Goal: Use online tool/utility: Utilize a website feature to perform a specific function

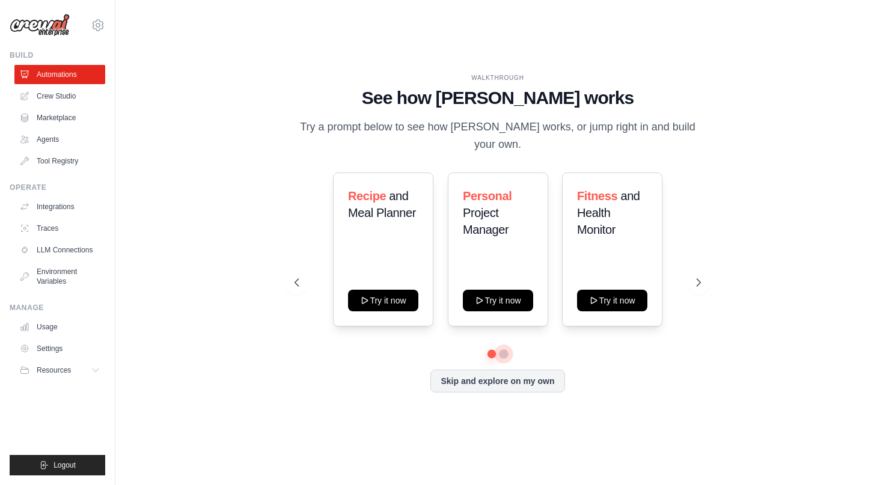
click at [504, 349] on button at bounding box center [504, 354] width 10 height 10
click at [703, 277] on icon at bounding box center [700, 283] width 12 height 12
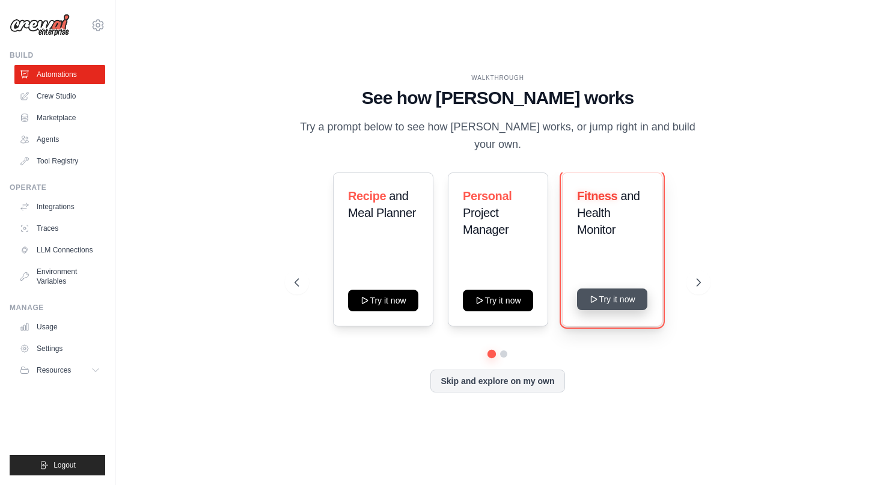
click at [584, 295] on button "Try it now" at bounding box center [612, 300] width 70 height 22
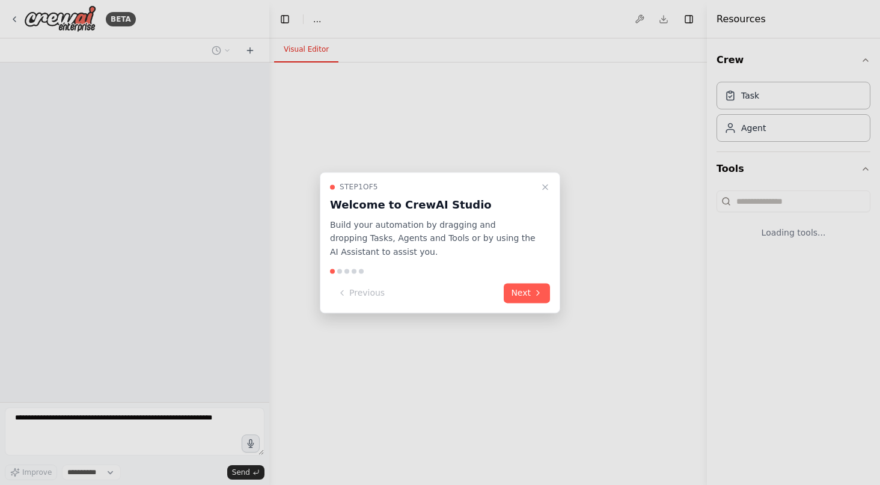
select select "****"
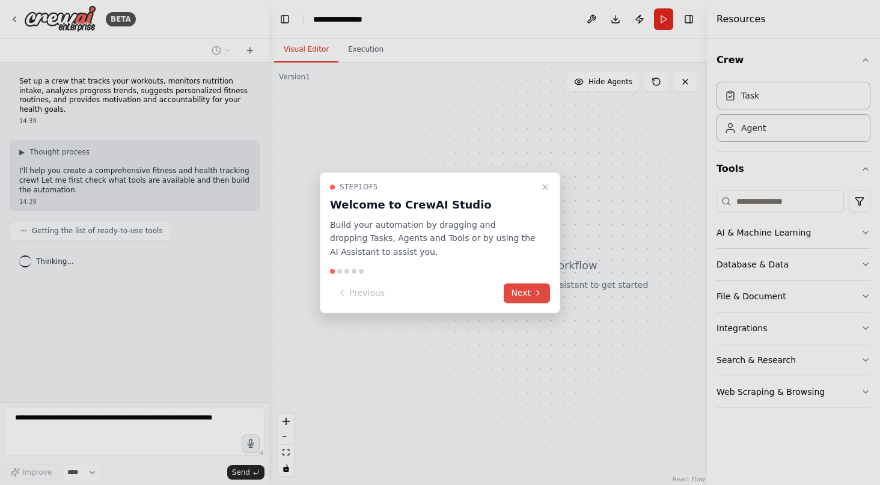
click at [537, 295] on icon at bounding box center [538, 293] width 2 height 5
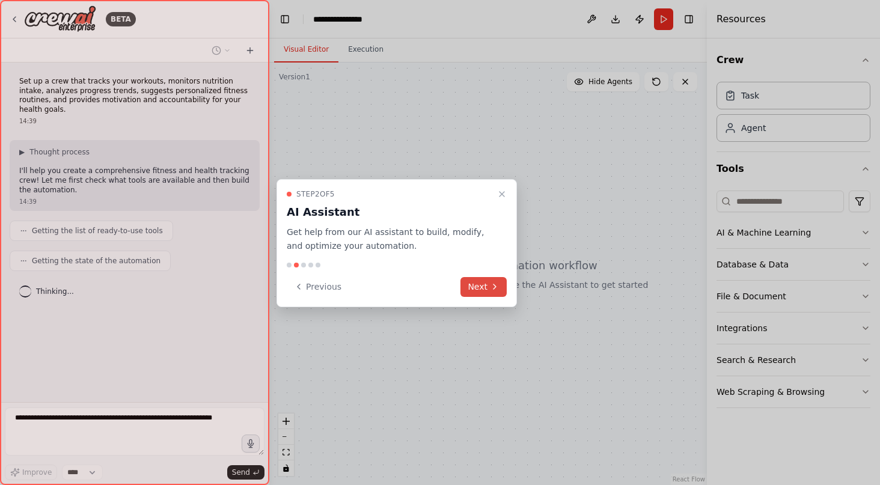
click at [481, 283] on button "Next" at bounding box center [484, 287] width 46 height 20
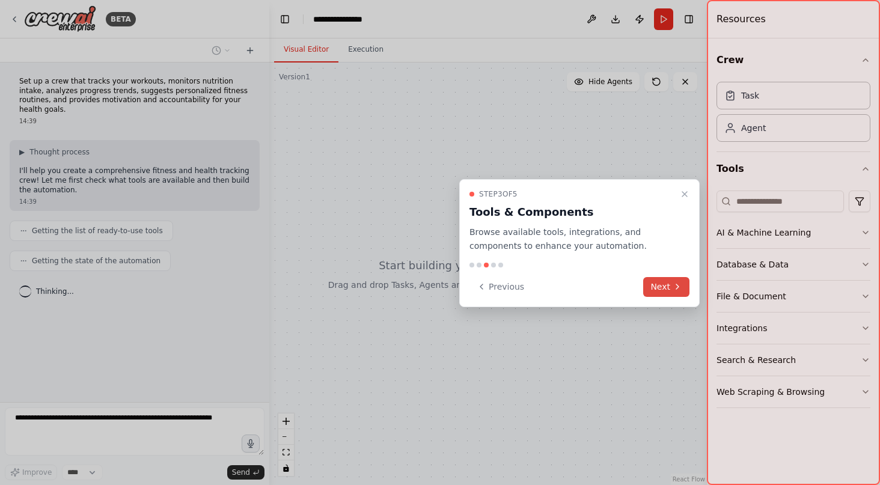
click at [657, 283] on button "Next" at bounding box center [666, 287] width 46 height 20
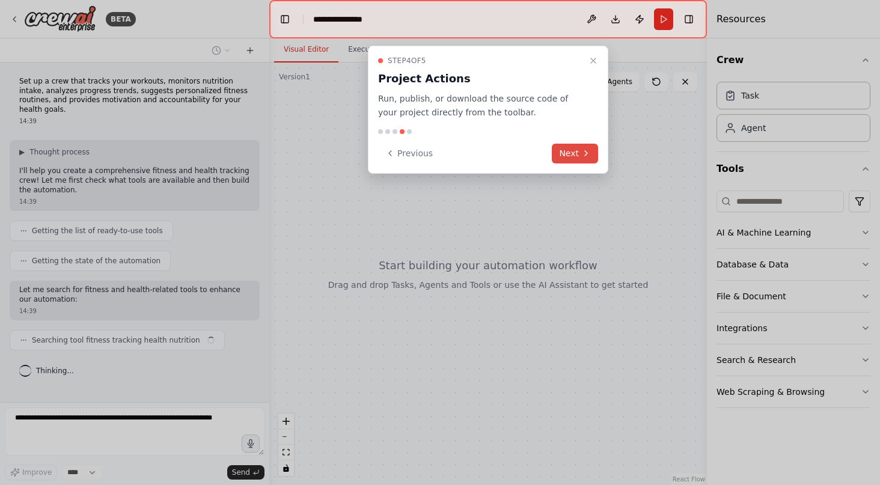
click at [584, 153] on icon at bounding box center [586, 154] width 10 height 10
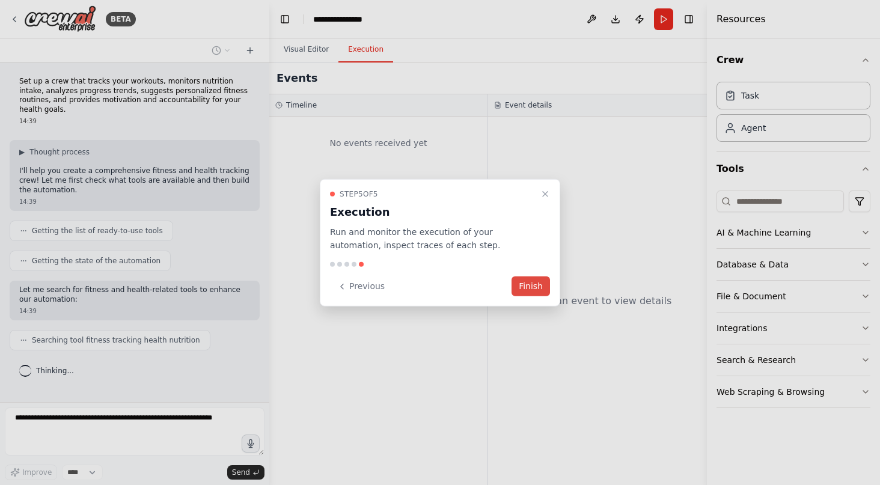
click at [517, 286] on button "Finish" at bounding box center [531, 287] width 38 height 20
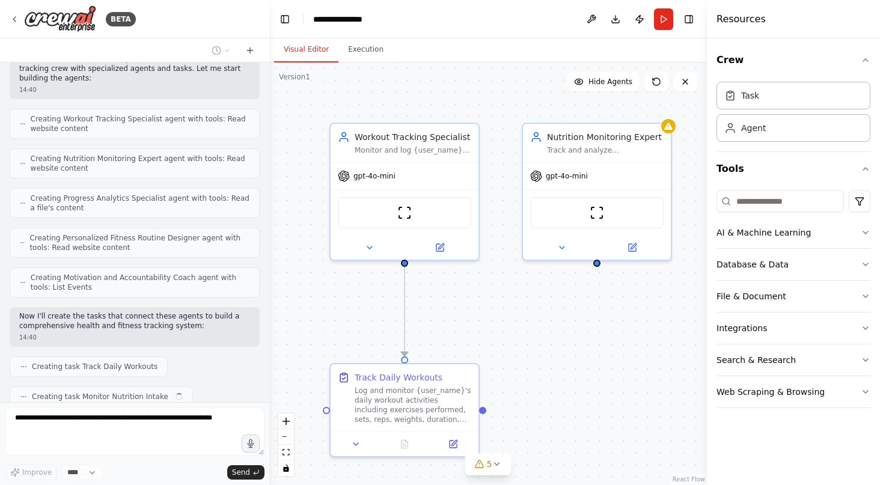
scroll to position [400, 0]
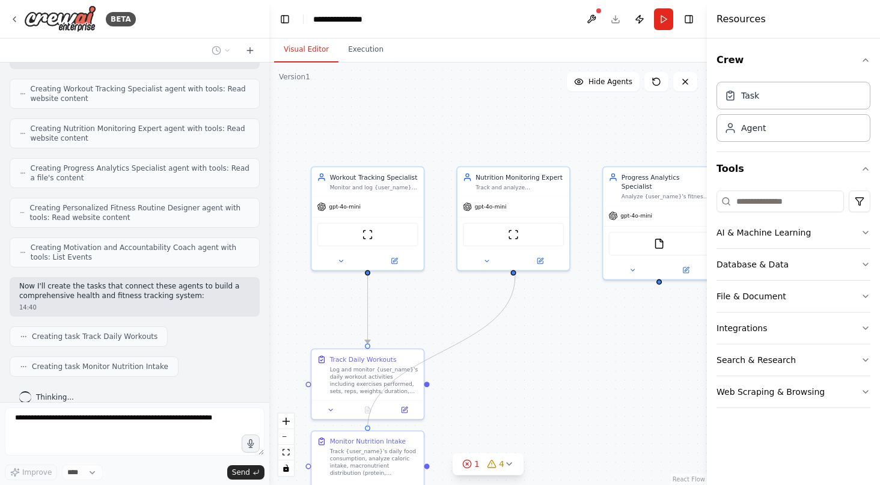
click at [515, 276] on circle "Edge from 0c28c77f-3207-4cc1-8691-0b9203b7c8c3 to f76c6ee9-83d4-41b7-b010-aad18…" at bounding box center [513, 279] width 9 height 9
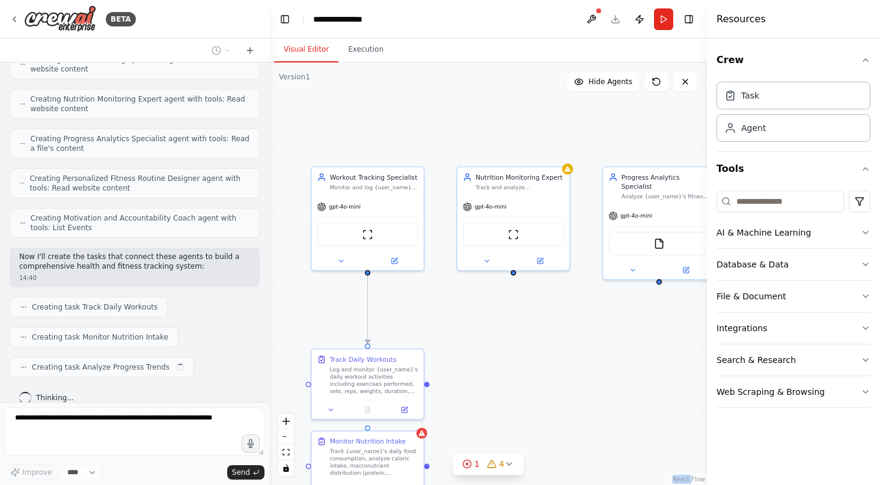
click at [515, 276] on div ".deletable-edge-delete-btn { width: 20px; height: 20px; border: 0px solid #ffff…" at bounding box center [488, 274] width 438 height 423
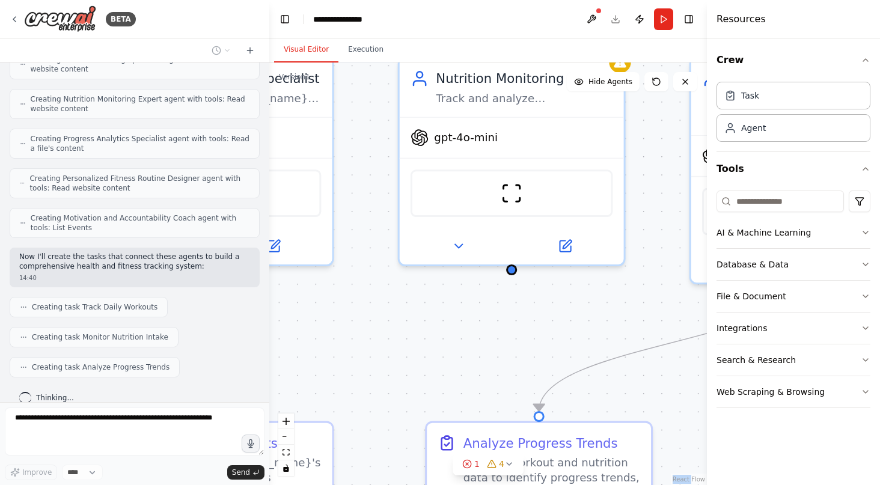
click at [470, 337] on div ".deletable-edge-delete-btn { width: 20px; height: 20px; border: 0px solid #ffff…" at bounding box center [488, 274] width 438 height 423
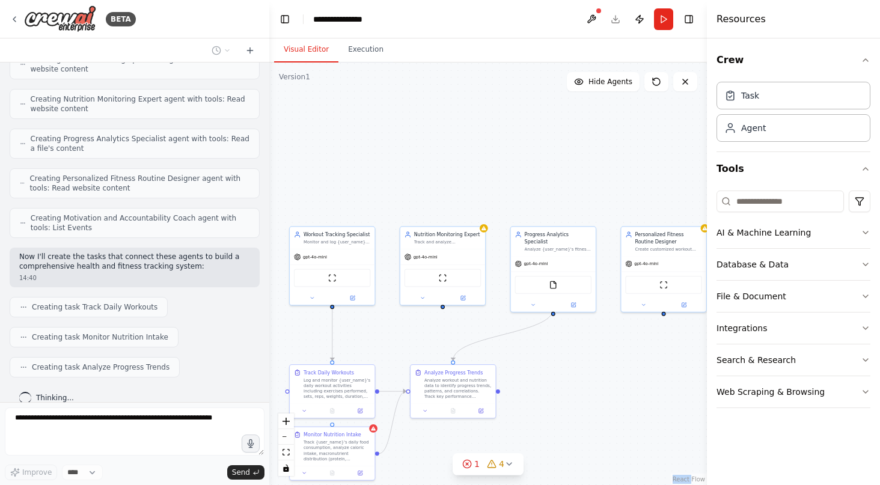
scroll to position [459, 0]
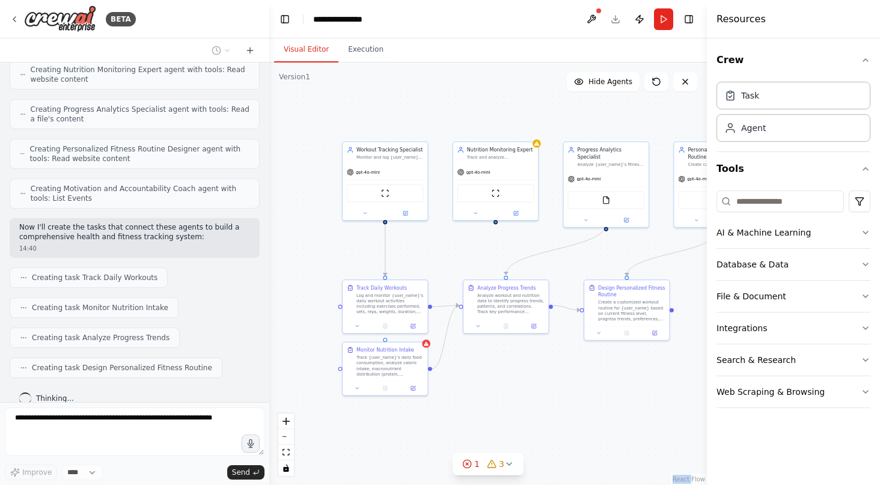
drag, startPoint x: 442, startPoint y: 311, endPoint x: 491, endPoint y: 225, distance: 98.3
click at [491, 225] on div ".deletable-edge-delete-btn { width: 20px; height: 20px; border: 0px solid #ffff…" at bounding box center [488, 274] width 438 height 423
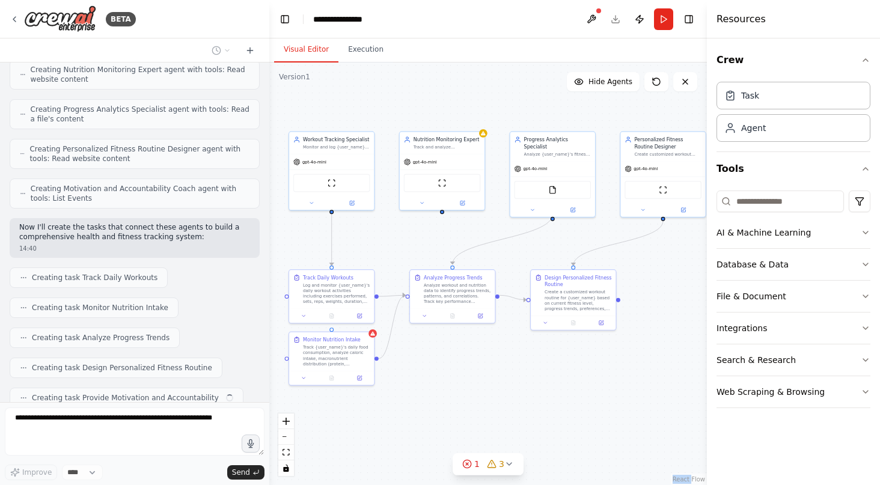
scroll to position [489, 0]
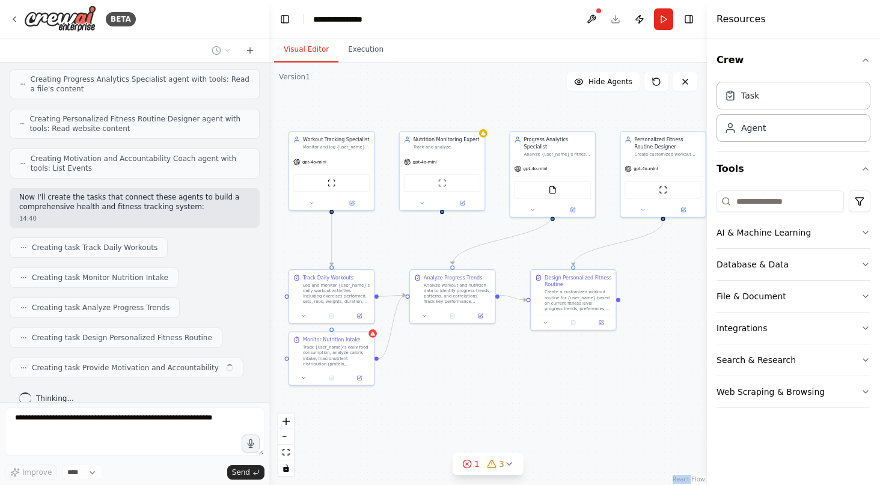
drag, startPoint x: 427, startPoint y: 310, endPoint x: 378, endPoint y: 300, distance: 50.2
click at [378, 300] on div ".deletable-edge-delete-btn { width: 20px; height: 20px; border: 0px solid #ffff…" at bounding box center [488, 274] width 438 height 423
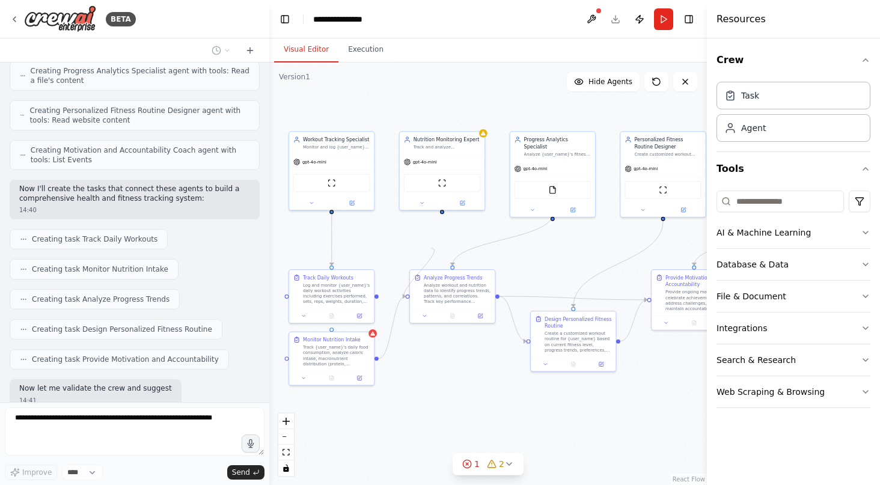
scroll to position [559, 0]
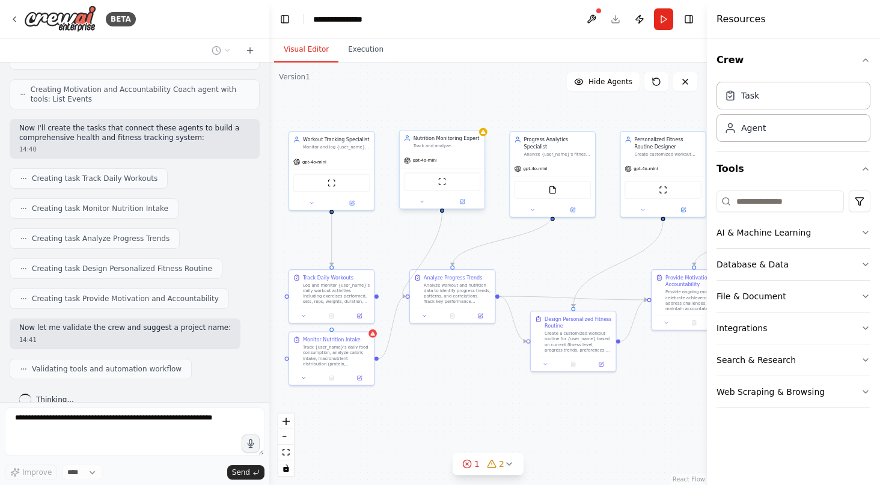
drag, startPoint x: 381, startPoint y: 295, endPoint x: 444, endPoint y: 210, distance: 105.8
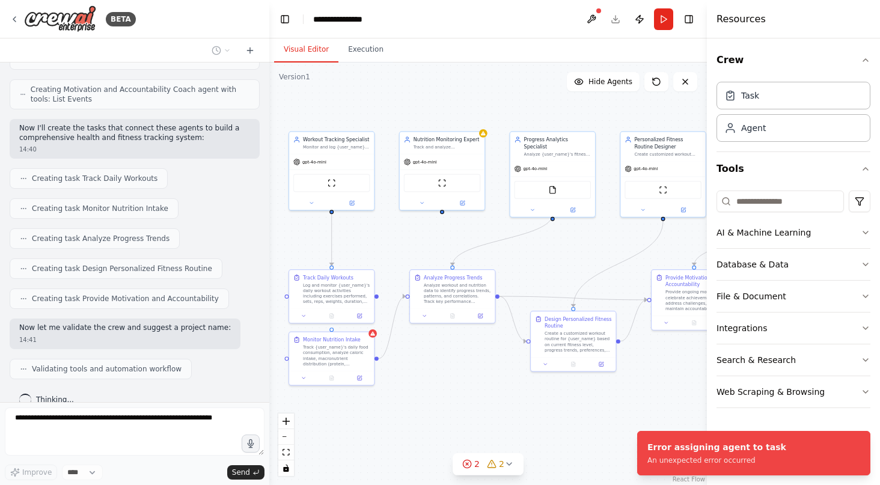
click at [405, 246] on div ".deletable-edge-delete-btn { width: 20px; height: 20px; border: 0px solid #ffff…" at bounding box center [488, 274] width 438 height 423
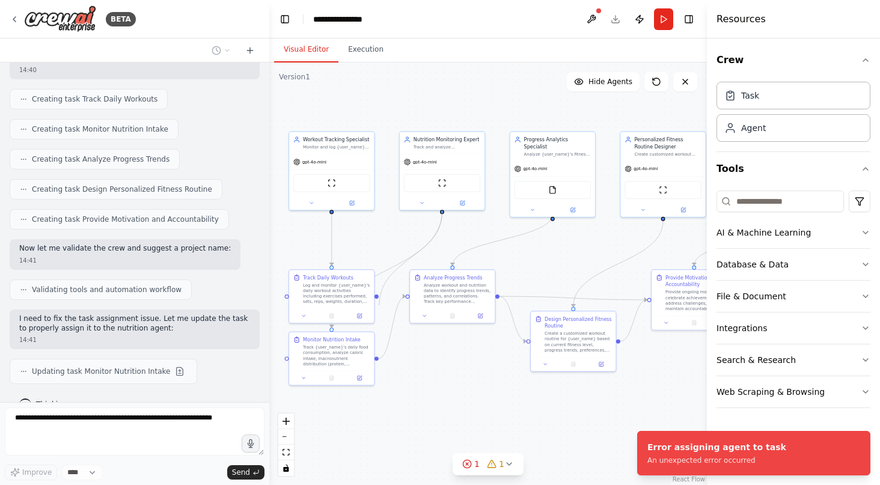
scroll to position [672, 0]
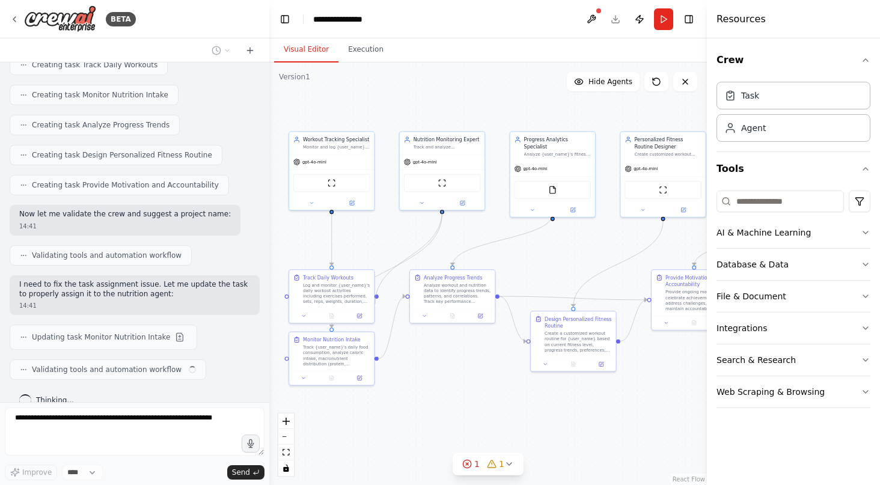
drag, startPoint x: 442, startPoint y: 212, endPoint x: 375, endPoint y: 304, distance: 114.0
click at [375, 304] on div ".deletable-edge-delete-btn { width: 20px; height: 20px; border: 0px solid #ffff…" at bounding box center [488, 274] width 438 height 423
click at [393, 271] on div ".deletable-edge-delete-btn { width: 20px; height: 20px; border: 0px solid #ffff…" at bounding box center [488, 274] width 438 height 423
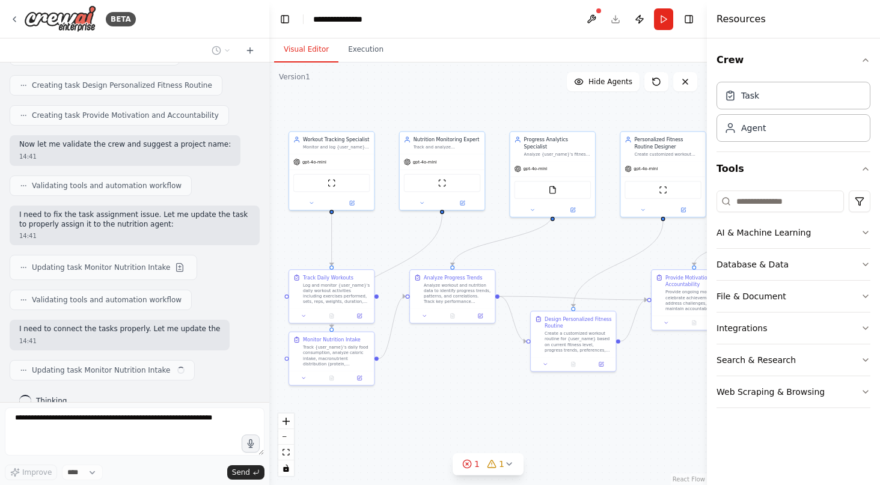
scroll to position [752, 0]
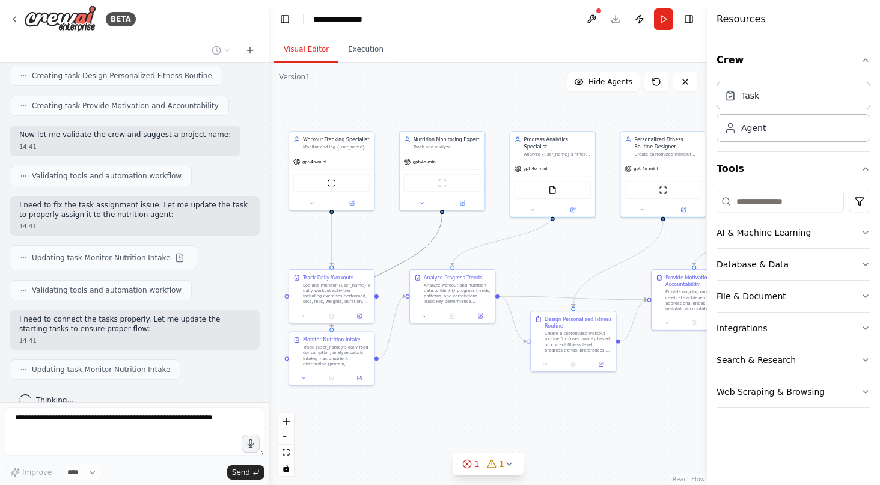
drag, startPoint x: 382, startPoint y: 274, endPoint x: 399, endPoint y: 287, distance: 21.5
click at [399, 287] on div ".deletable-edge-delete-btn { width: 20px; height: 20px; border: 0px solid #ffff…" at bounding box center [488, 274] width 438 height 423
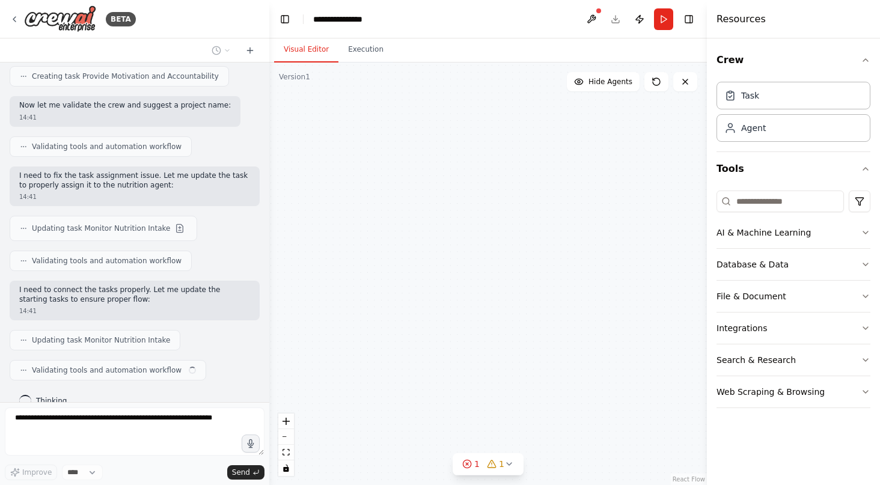
drag, startPoint x: 392, startPoint y: 270, endPoint x: 407, endPoint y: 278, distance: 17.2
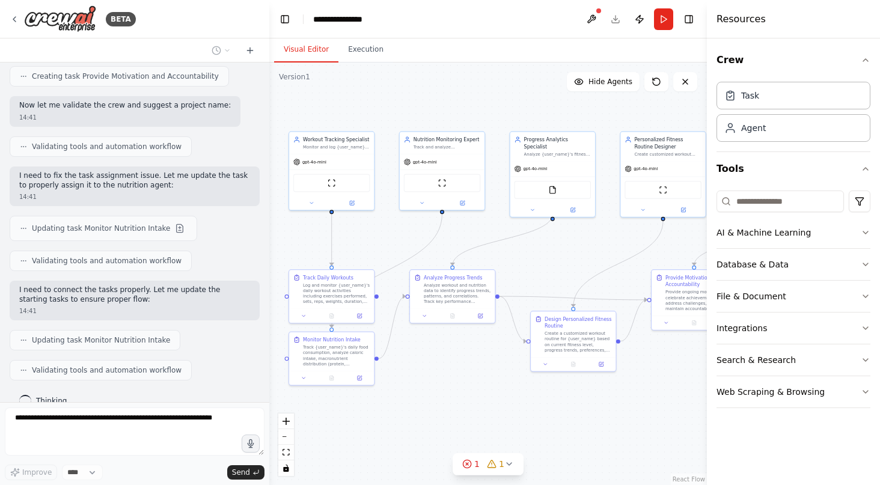
click at [400, 242] on div ".deletable-edge-delete-btn { width: 20px; height: 20px; border: 0px solid #ffff…" at bounding box center [488, 274] width 438 height 423
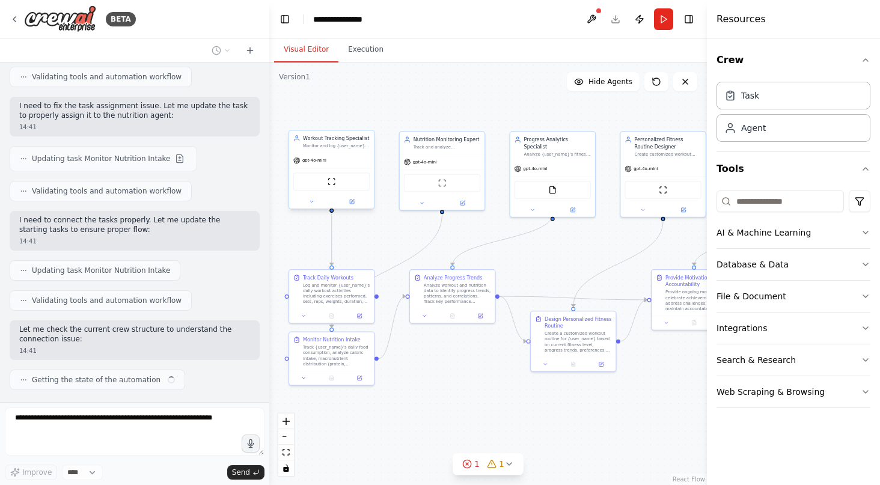
scroll to position [860, 0]
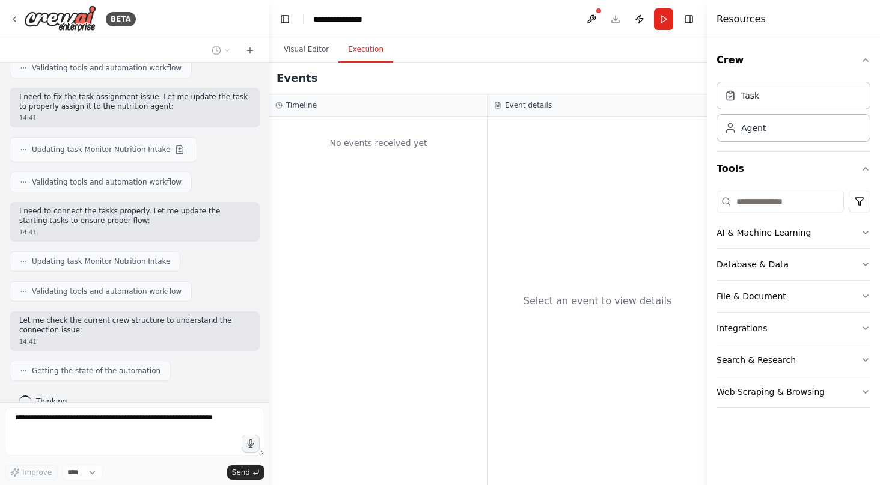
click at [368, 56] on button "Execution" at bounding box center [365, 49] width 55 height 25
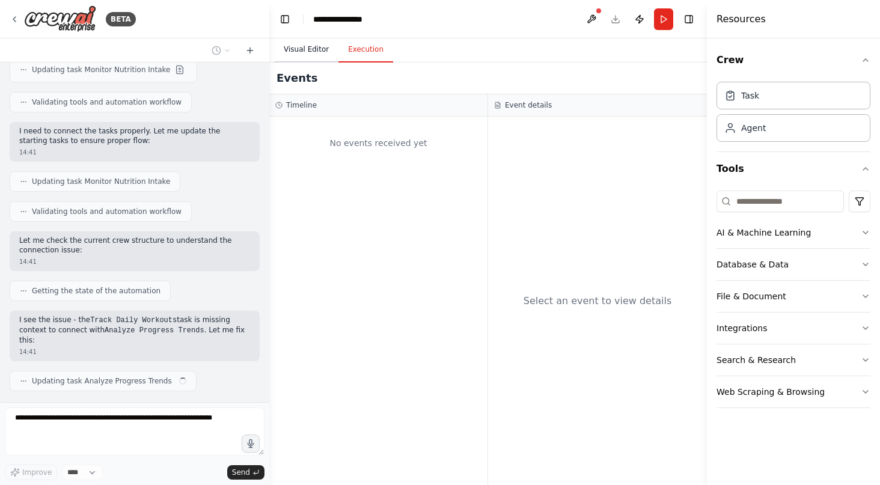
scroll to position [940, 0]
click at [301, 52] on button "Visual Editor" at bounding box center [306, 49] width 64 height 25
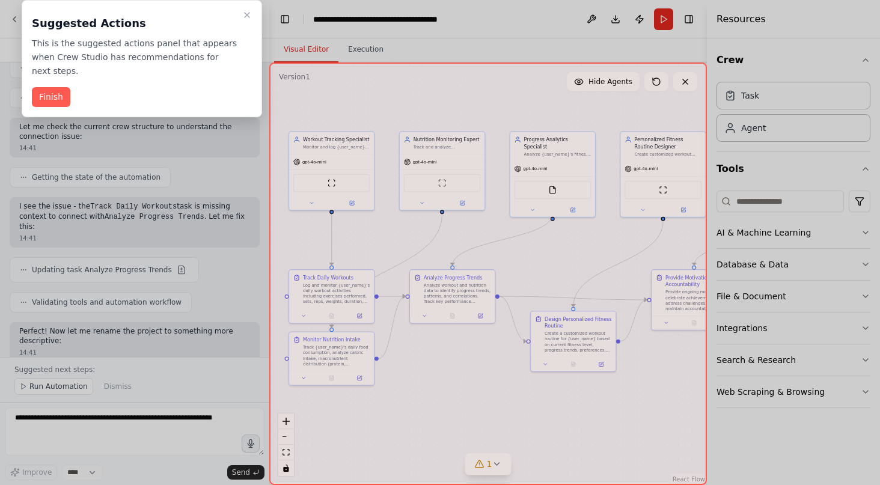
scroll to position [1063, 0]
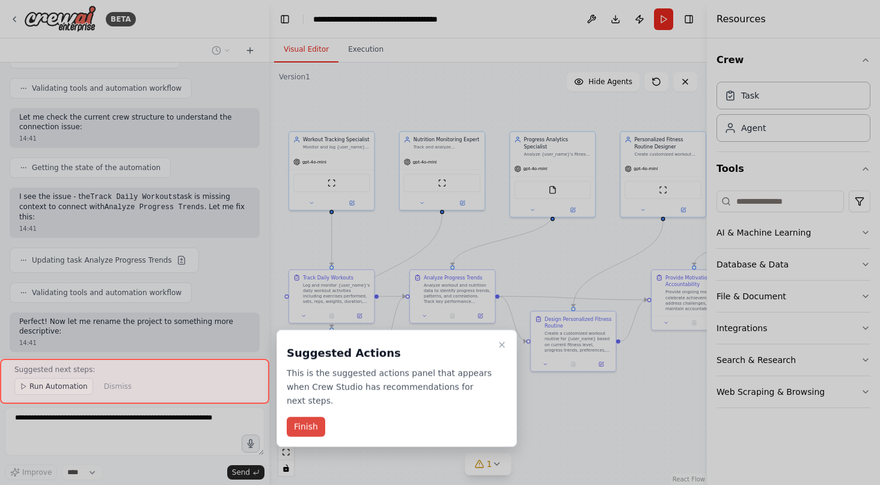
click at [311, 417] on button "Finish" at bounding box center [306, 427] width 38 height 20
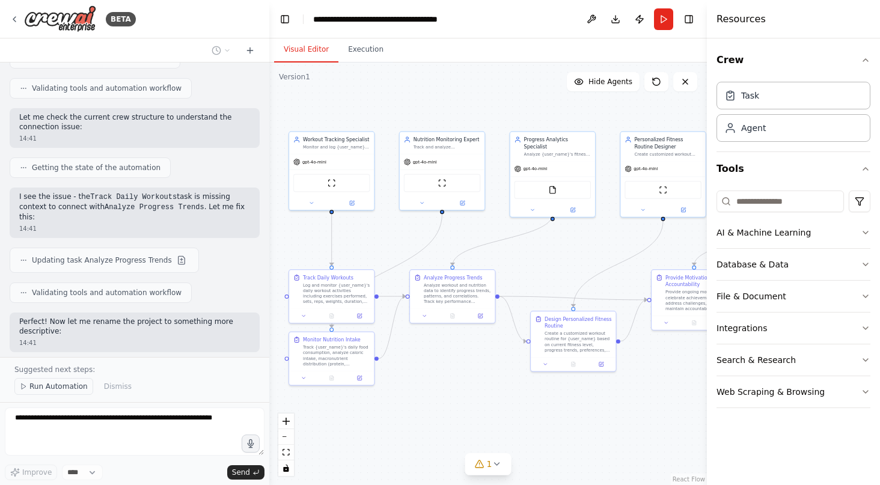
click at [47, 390] on span "Run Automation" at bounding box center [58, 387] width 58 height 10
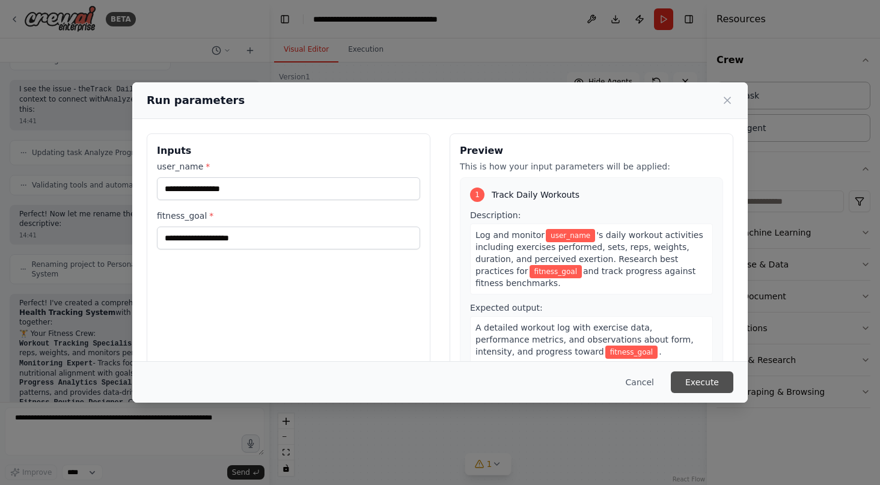
click at [693, 382] on button "Execute" at bounding box center [702, 383] width 63 height 22
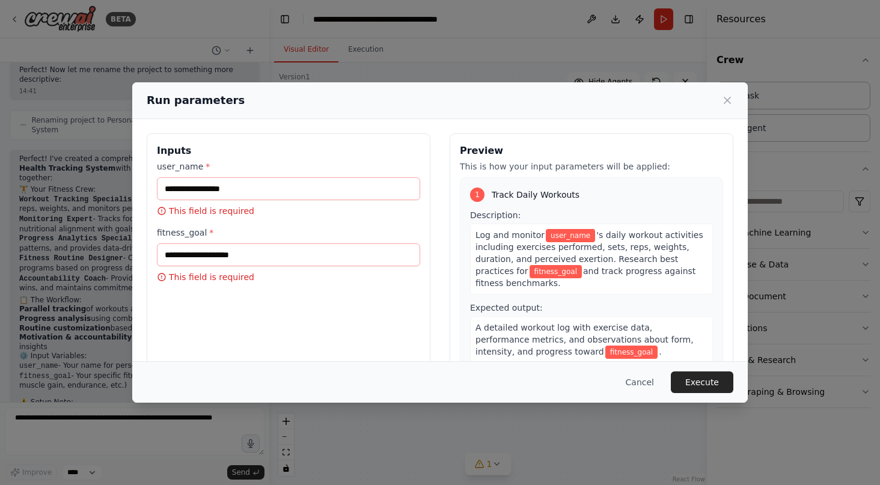
scroll to position [1324, 0]
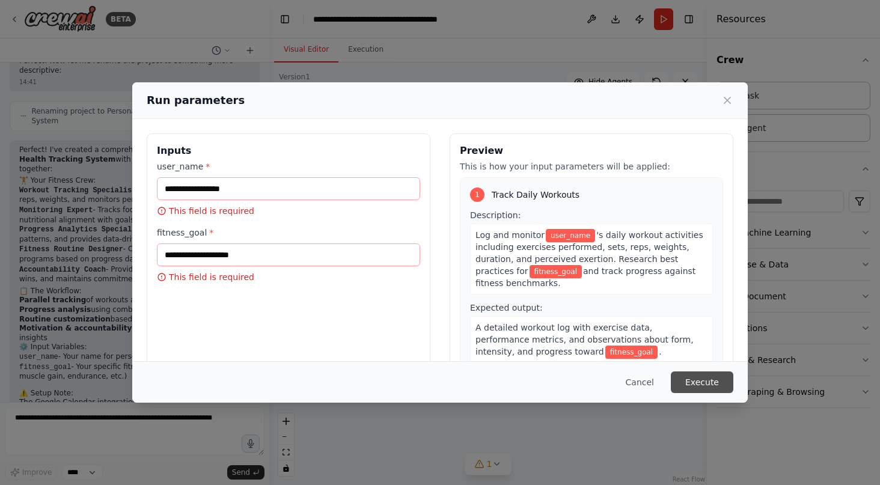
click at [703, 385] on button "Execute" at bounding box center [702, 383] width 63 height 22
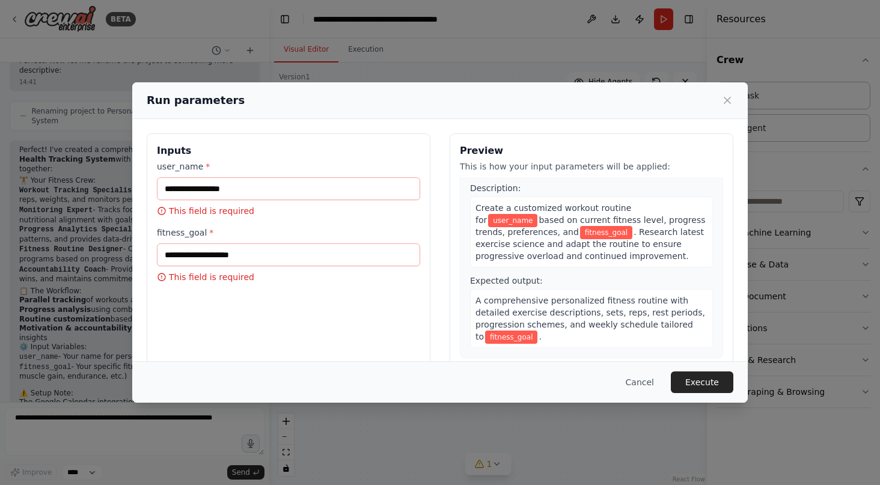
scroll to position [830, 0]
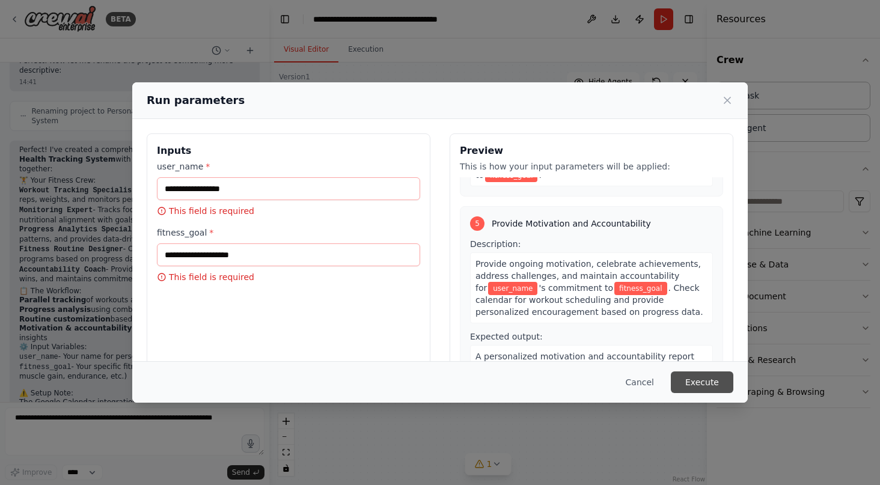
click at [712, 382] on button "Execute" at bounding box center [702, 383] width 63 height 22
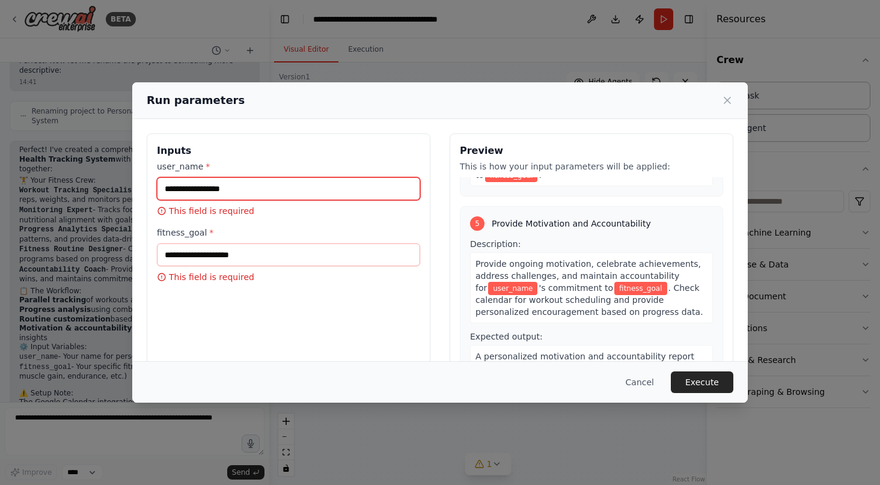
click at [335, 185] on input "user_name *" at bounding box center [288, 188] width 263 height 23
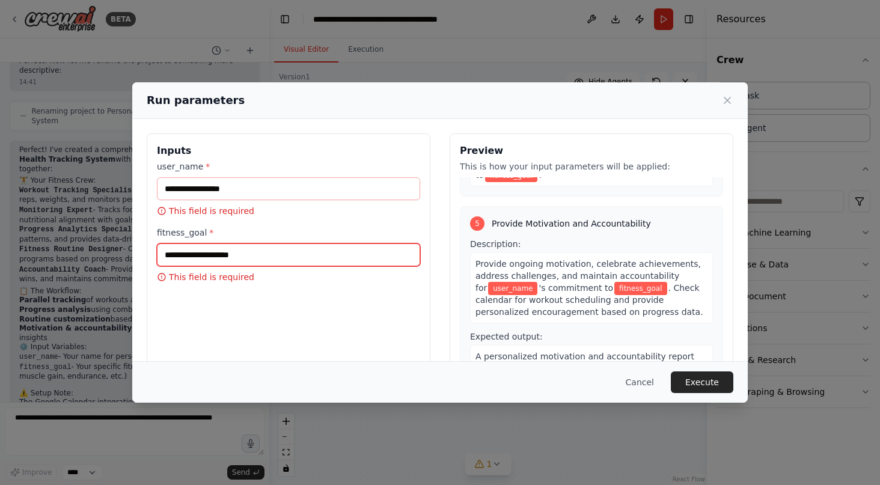
click at [296, 258] on input "fitness_goal *" at bounding box center [288, 254] width 263 height 23
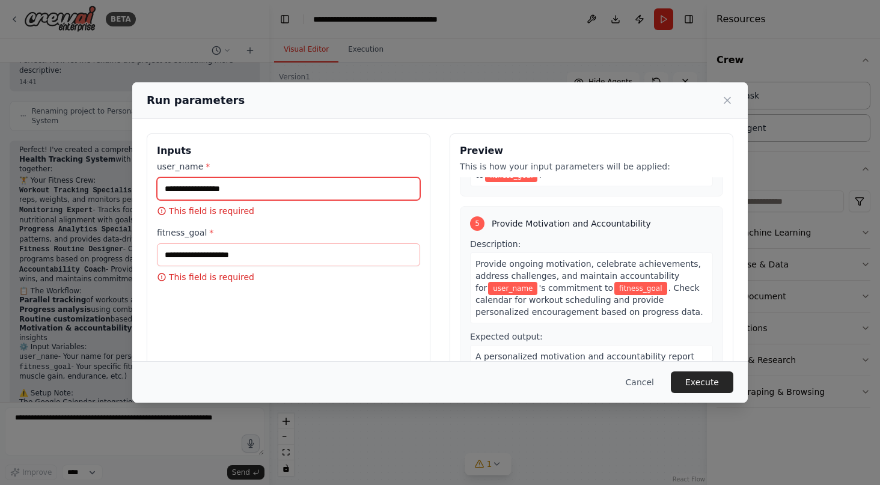
click at [296, 187] on input "user_name *" at bounding box center [288, 188] width 263 height 23
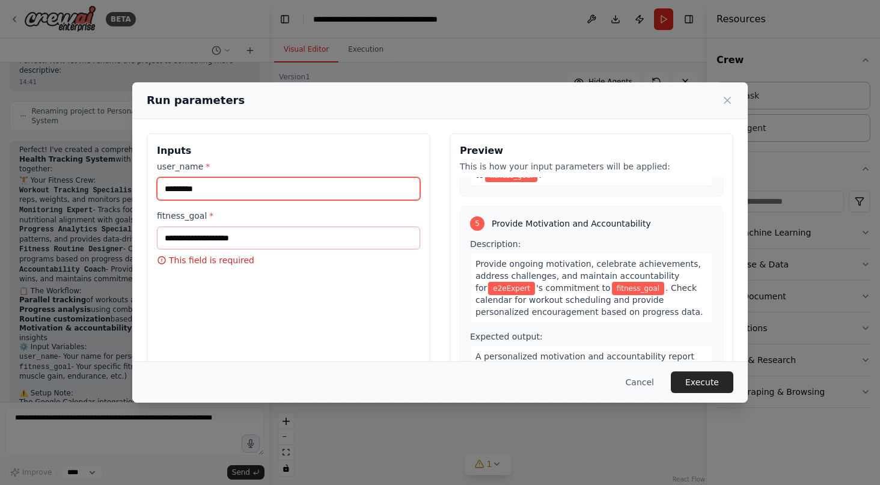
drag, startPoint x: 260, startPoint y: 184, endPoint x: 179, endPoint y: 187, distance: 80.6
click at [179, 187] on input "*********" at bounding box center [288, 188] width 263 height 23
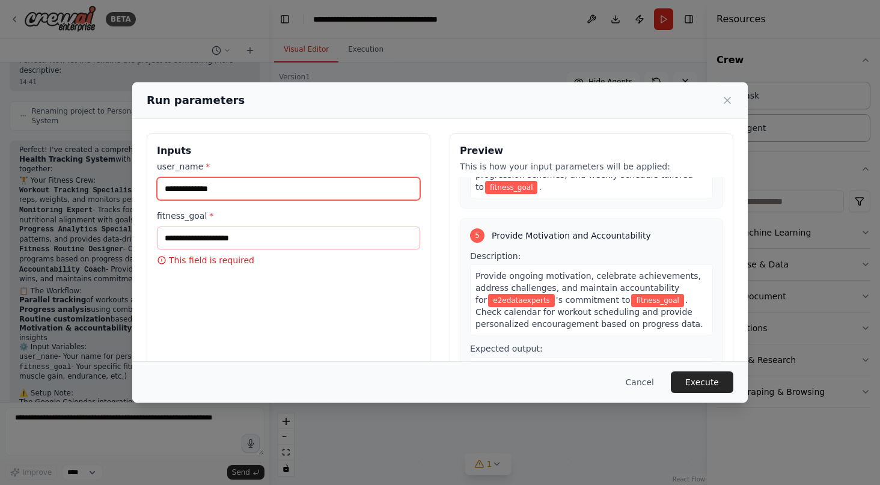
type input "**********"
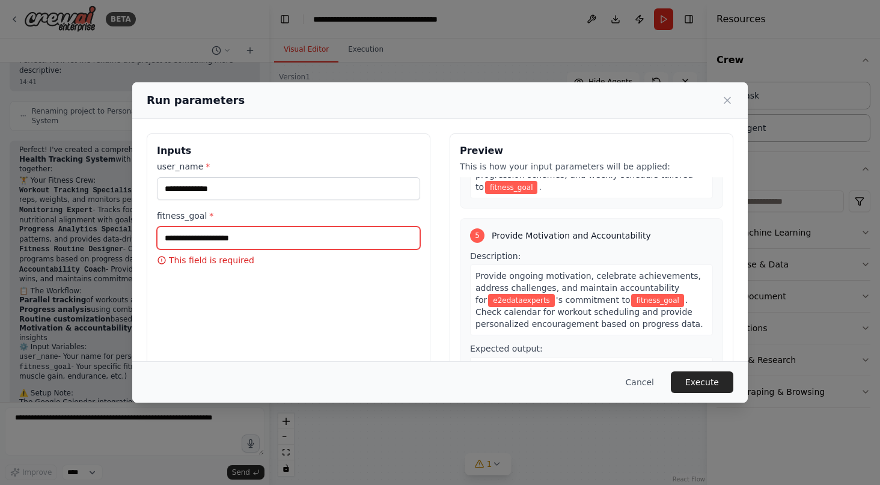
click at [234, 242] on input "fitness_goal *" at bounding box center [288, 238] width 263 height 23
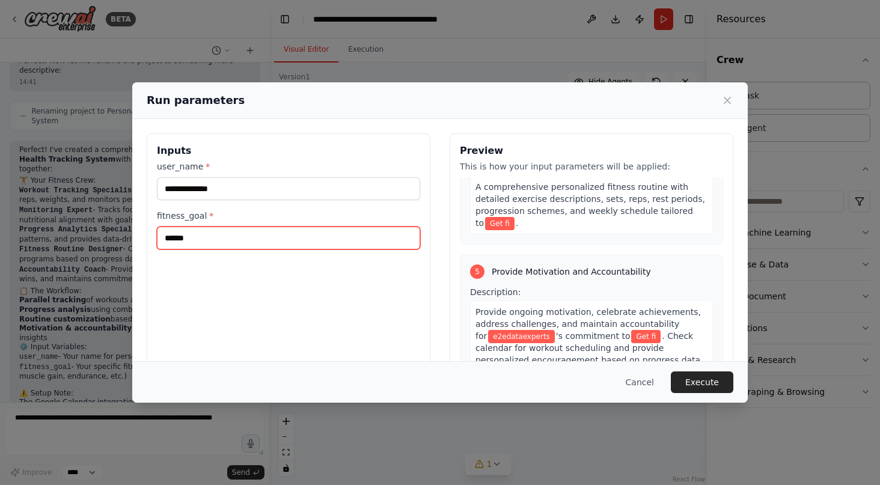
type input "*******"
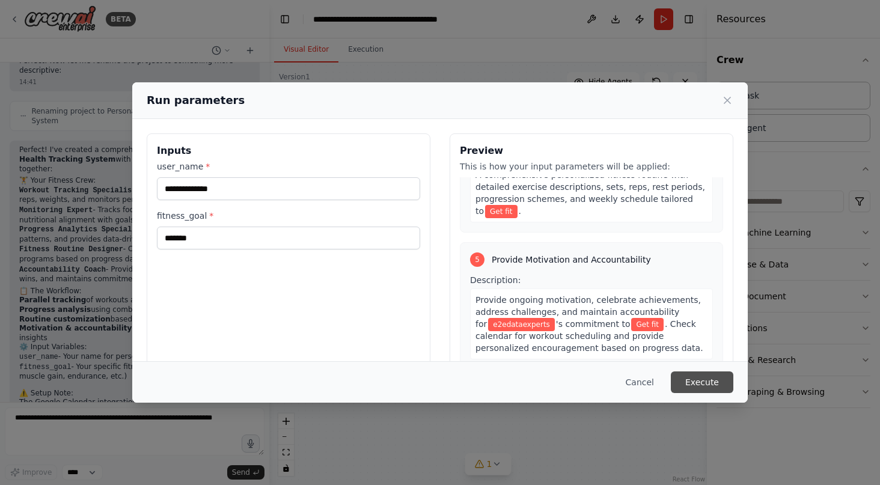
click at [711, 379] on button "Execute" at bounding box center [702, 383] width 63 height 22
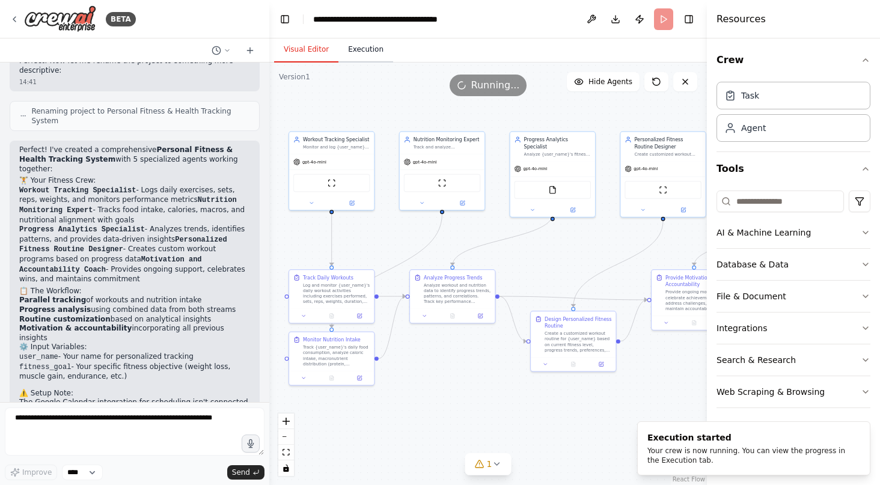
click at [366, 56] on button "Execution" at bounding box center [365, 49] width 55 height 25
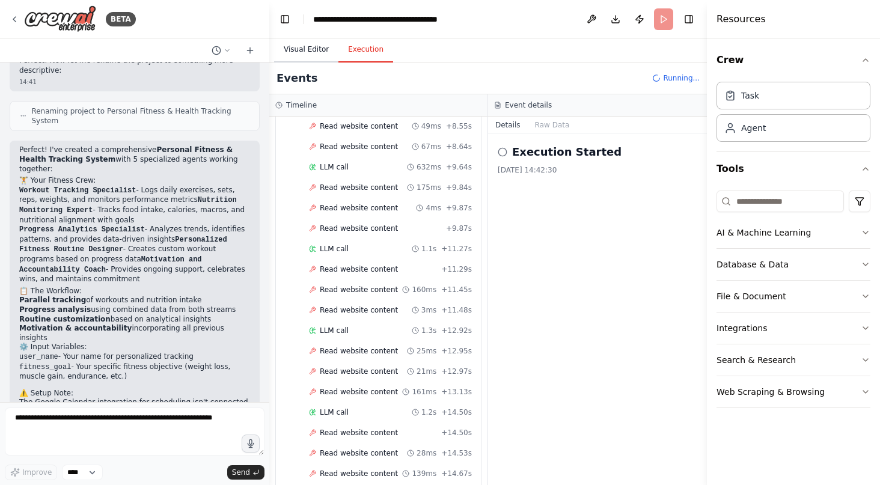
scroll to position [473, 0]
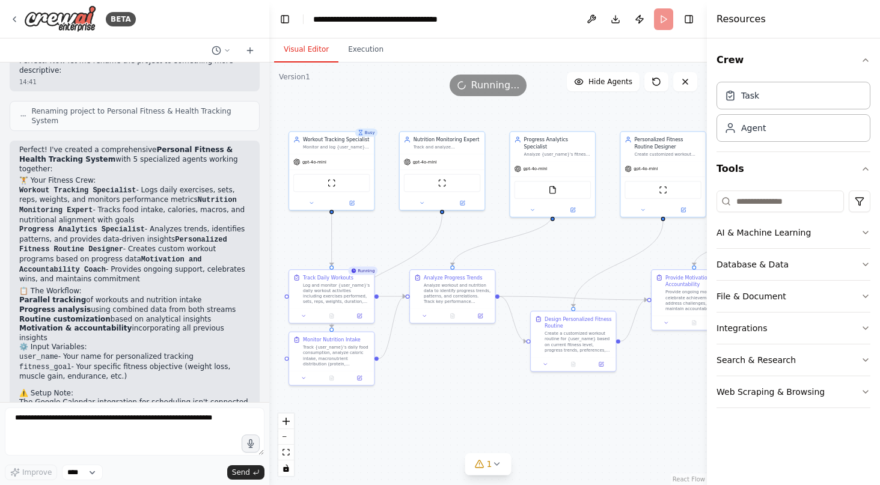
click at [311, 53] on button "Visual Editor" at bounding box center [306, 49] width 64 height 25
drag, startPoint x: 328, startPoint y: 369, endPoint x: 331, endPoint y: 400, distance: 32.0
click at [331, 400] on div "Monitor Nutrition Intake Track {user_name}'s daily food consumption, analyze ca…" at bounding box center [338, 385] width 85 height 38
drag, startPoint x: 343, startPoint y: 341, endPoint x: 383, endPoint y: 354, distance: 42.4
click at [383, 354] on div ".deletable-edge-delete-btn { width: 20px; height: 20px; border: 0px solid #ffff…" at bounding box center [488, 274] width 438 height 423
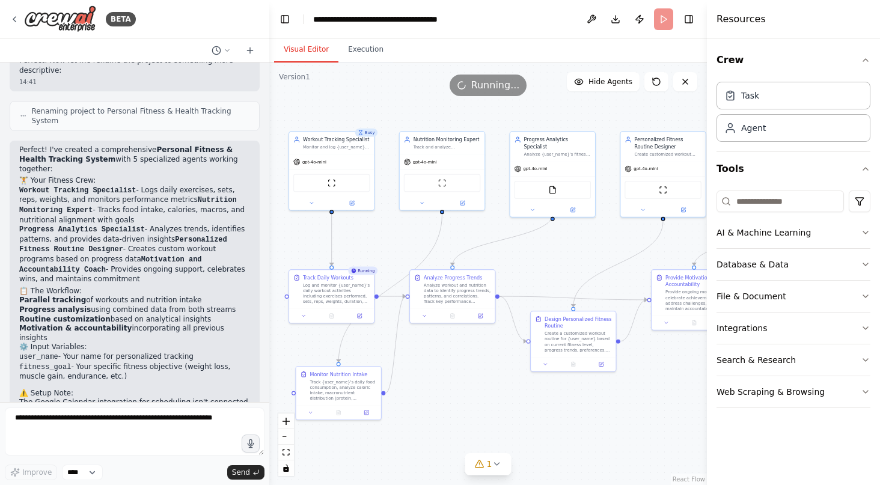
click at [449, 371] on div ".deletable-edge-delete-btn { width: 20px; height: 20px; border: 0px solid #ffff…" at bounding box center [488, 274] width 438 height 423
click at [285, 423] on icon "zoom in" at bounding box center [286, 421] width 7 height 7
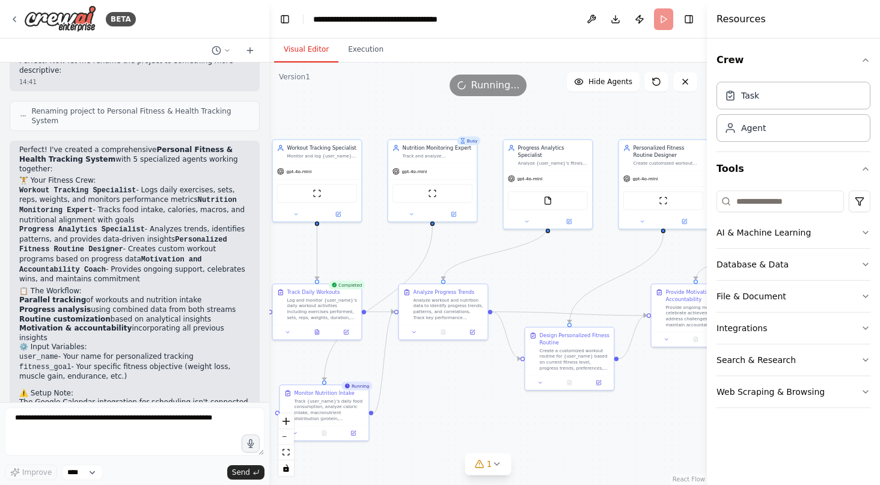
click at [52, 398] on p "The Google Calendar integration for scheduling isn't connected yet - you can co…" at bounding box center [134, 412] width 231 height 28
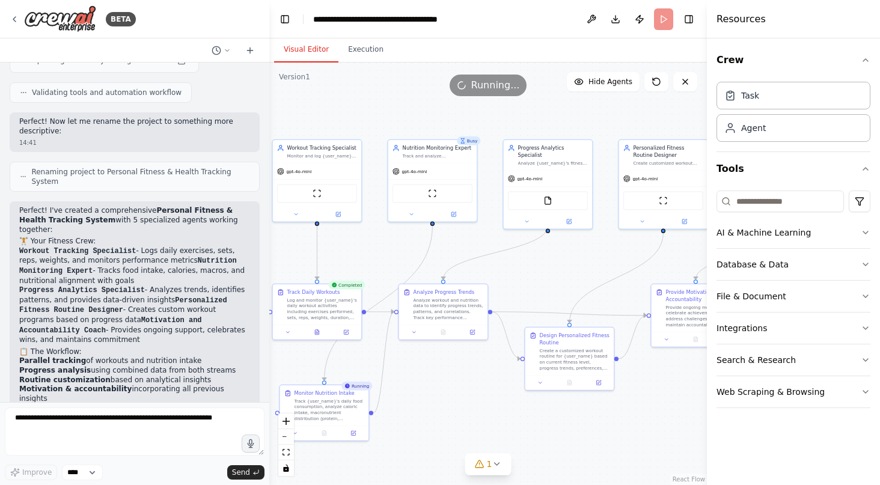
scroll to position [1324, 0]
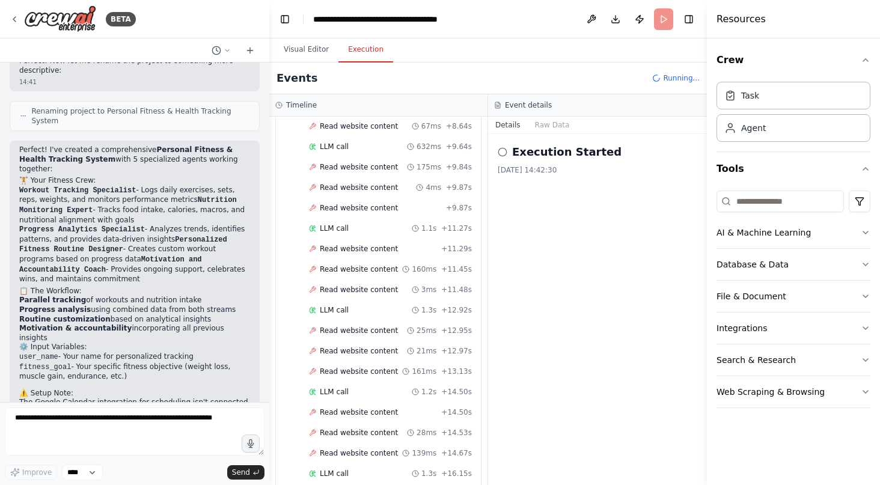
click at [375, 61] on button "Execution" at bounding box center [365, 49] width 55 height 25
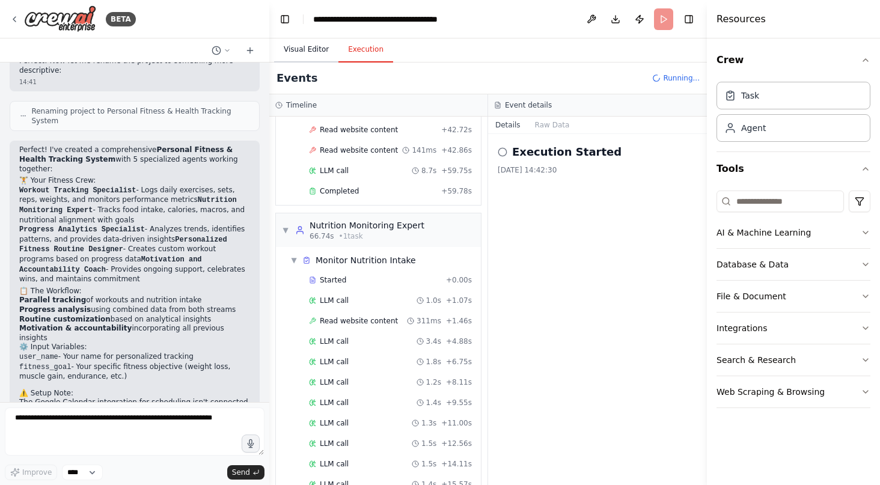
scroll to position [2104, 0]
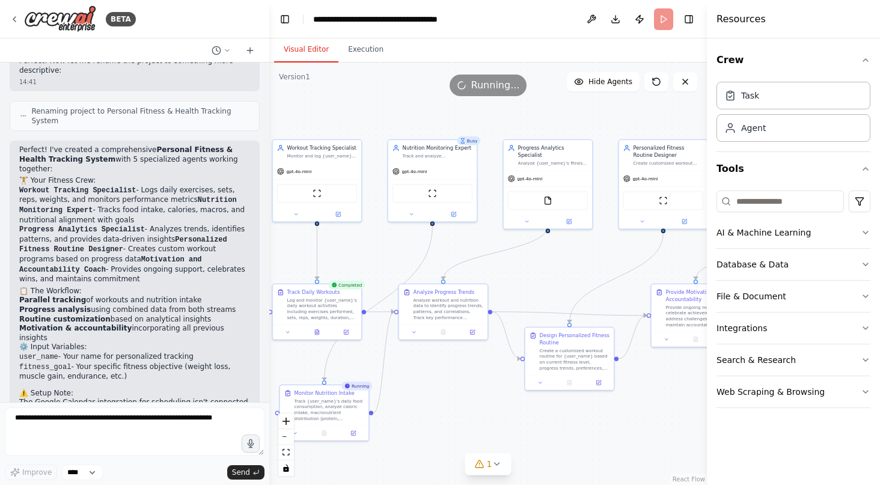
click at [299, 49] on button "Visual Editor" at bounding box center [306, 49] width 64 height 25
click at [742, 97] on div "Task" at bounding box center [750, 95] width 18 height 12
click at [747, 132] on div "Agent" at bounding box center [753, 127] width 25 height 12
click at [869, 262] on icon "button" at bounding box center [866, 265] width 10 height 10
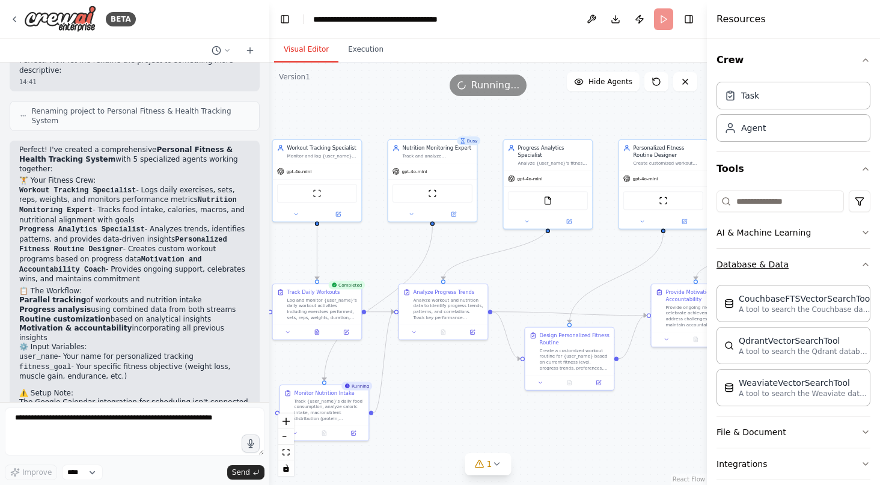
click at [863, 263] on icon "button" at bounding box center [865, 264] width 5 height 2
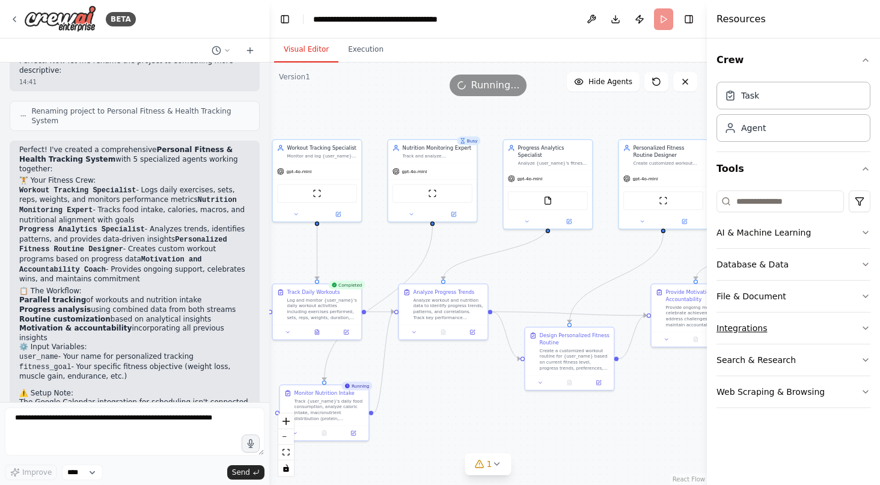
click at [813, 325] on button "Integrations" at bounding box center [794, 328] width 154 height 31
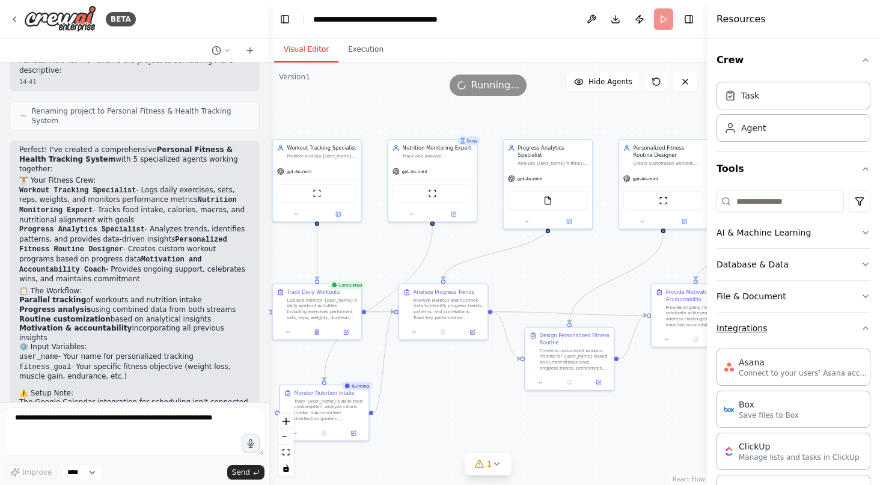
click at [813, 325] on button "Integrations" at bounding box center [794, 328] width 154 height 31
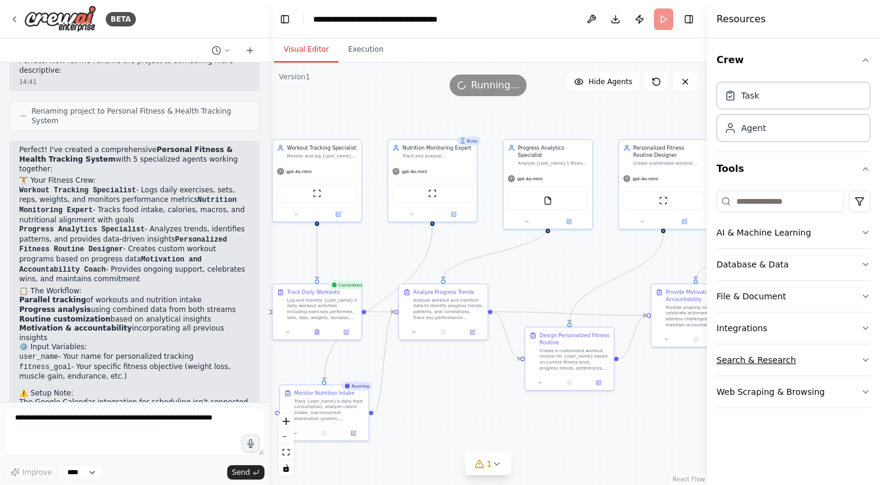
click at [803, 363] on button "Search & Research" at bounding box center [794, 359] width 154 height 31
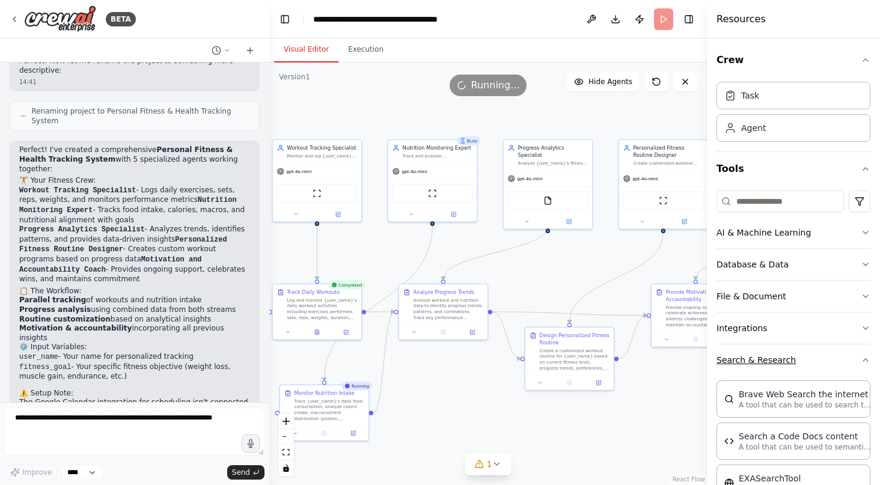
click at [803, 363] on button "Search & Research" at bounding box center [794, 359] width 154 height 31
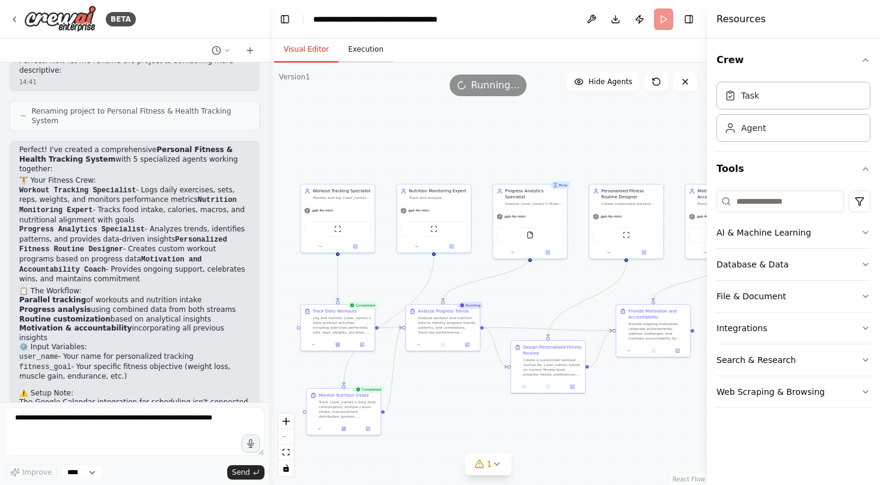
click at [341, 50] on button "Execution" at bounding box center [365, 49] width 55 height 25
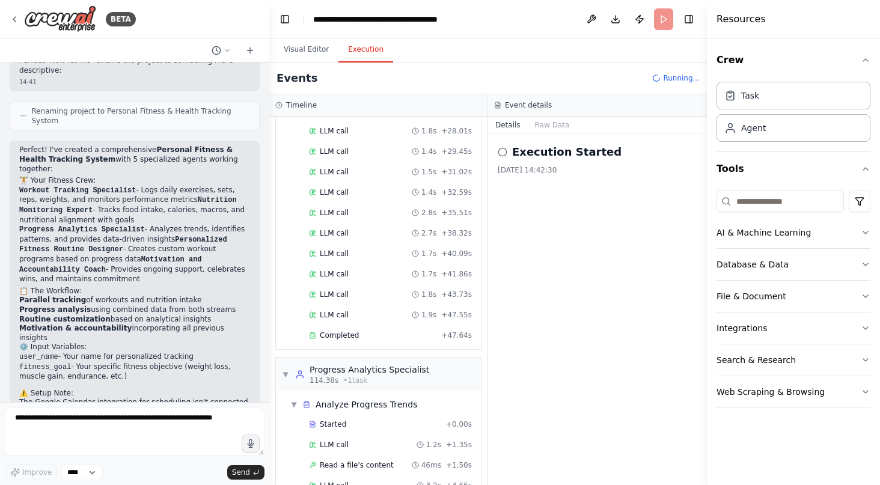
scroll to position [2613, 0]
click at [547, 123] on button "Raw Data" at bounding box center [552, 125] width 49 height 17
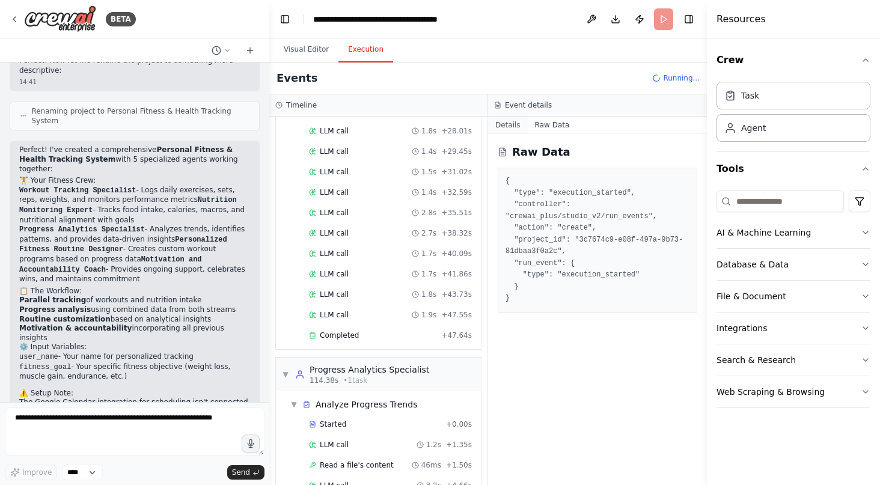
click at [511, 117] on button "Details" at bounding box center [508, 125] width 40 height 17
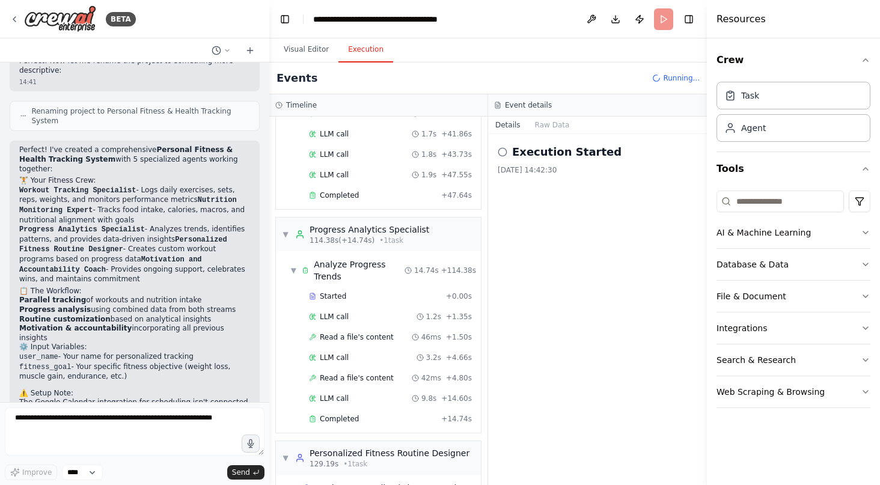
scroll to position [2773, 0]
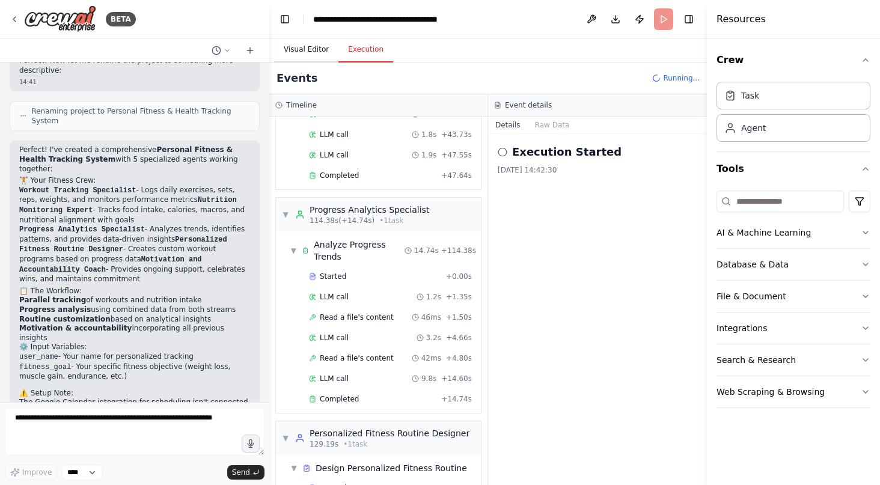
click at [310, 50] on button "Visual Editor" at bounding box center [306, 49] width 64 height 25
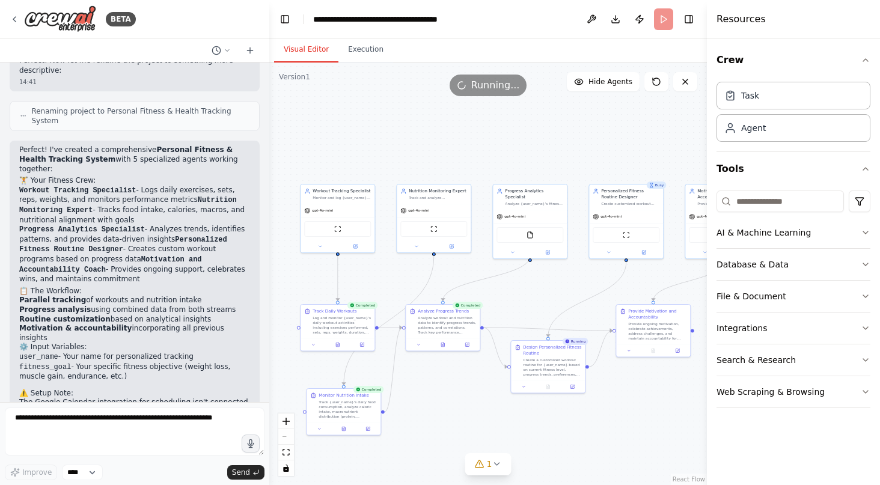
scroll to position [0, 0]
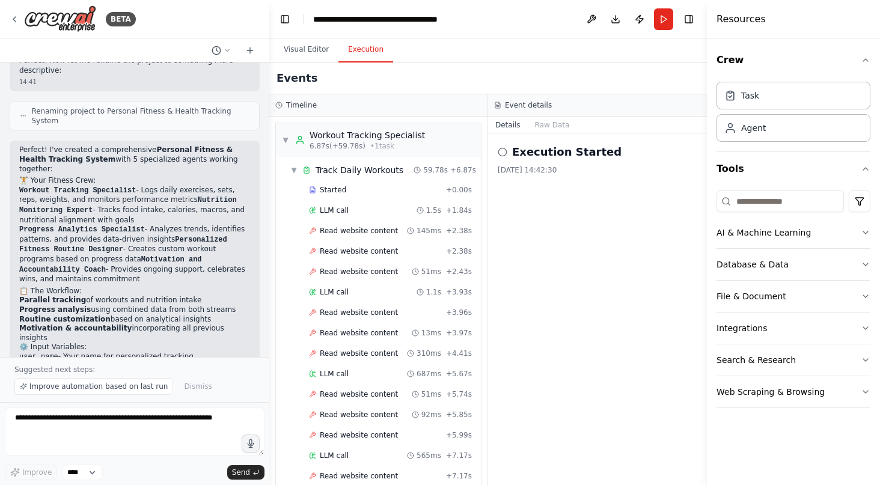
click at [349, 44] on button "Execution" at bounding box center [365, 49] width 55 height 25
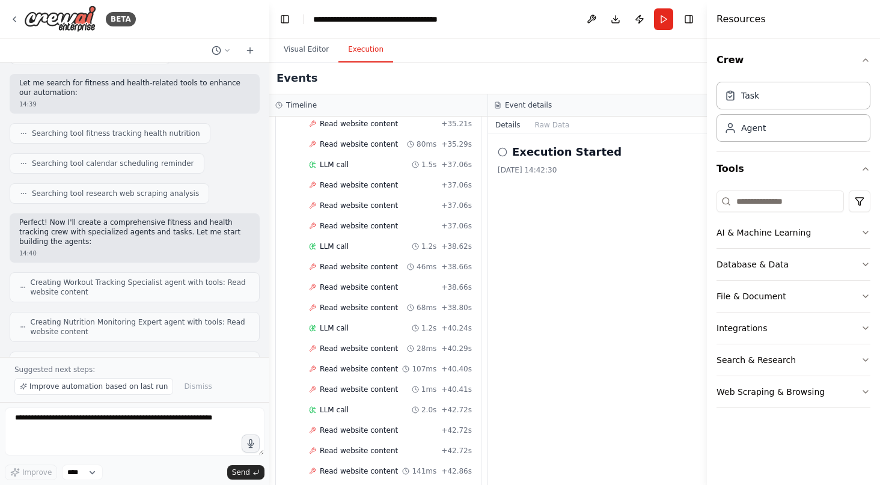
scroll to position [121, 0]
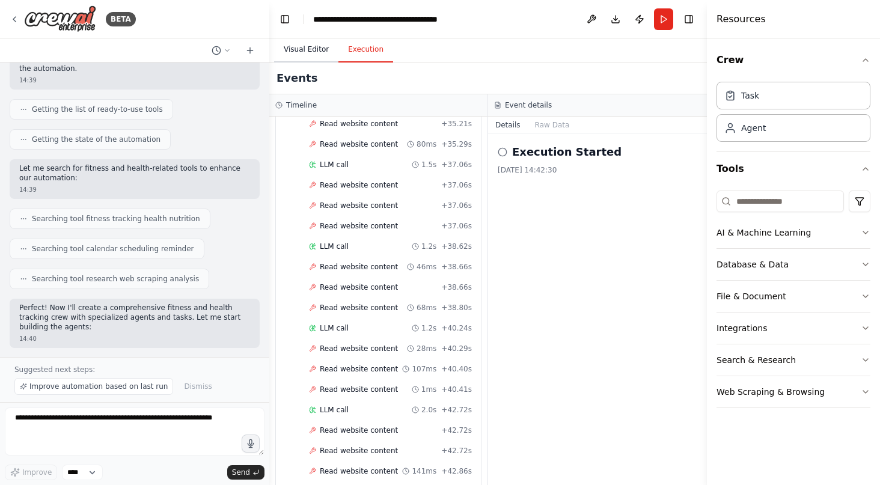
click at [302, 45] on button "Visual Editor" at bounding box center [306, 49] width 64 height 25
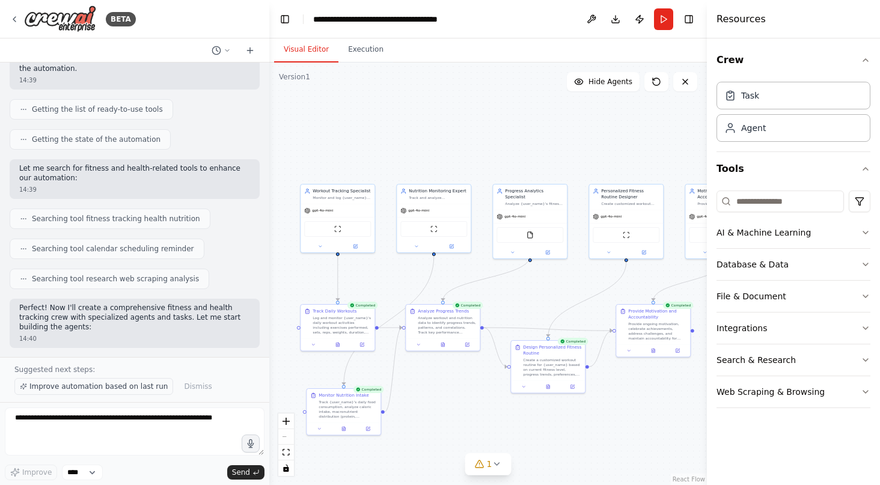
click at [121, 391] on span "Improve automation based on last run" at bounding box center [98, 387] width 138 height 10
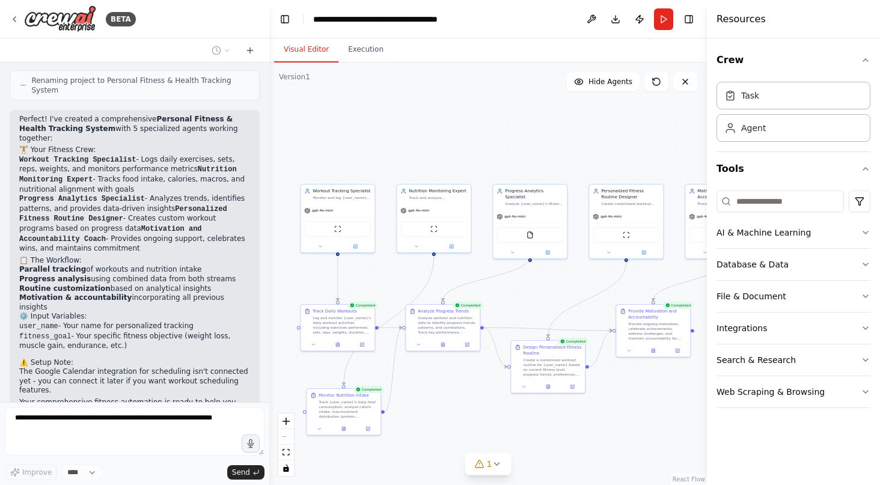
scroll to position [1414, 0]
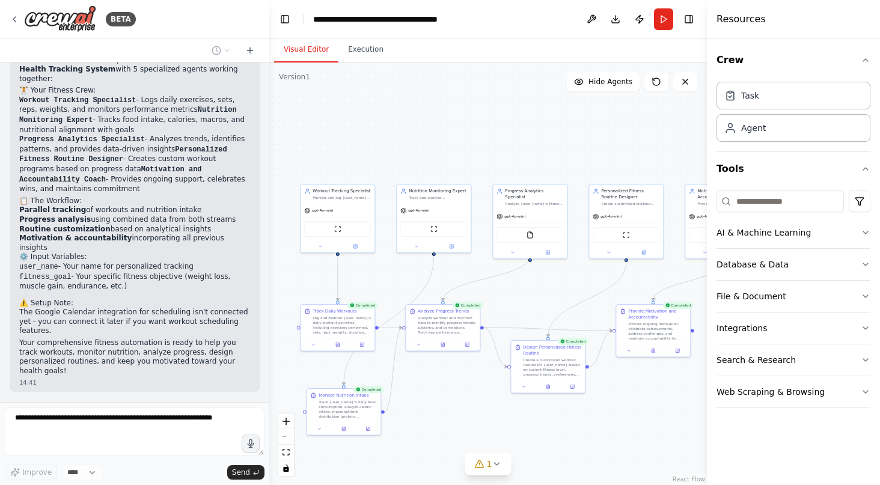
click at [118, 338] on p "Your comprehensive fitness automation is ready to help you track workouts, moni…" at bounding box center [134, 356] width 231 height 37
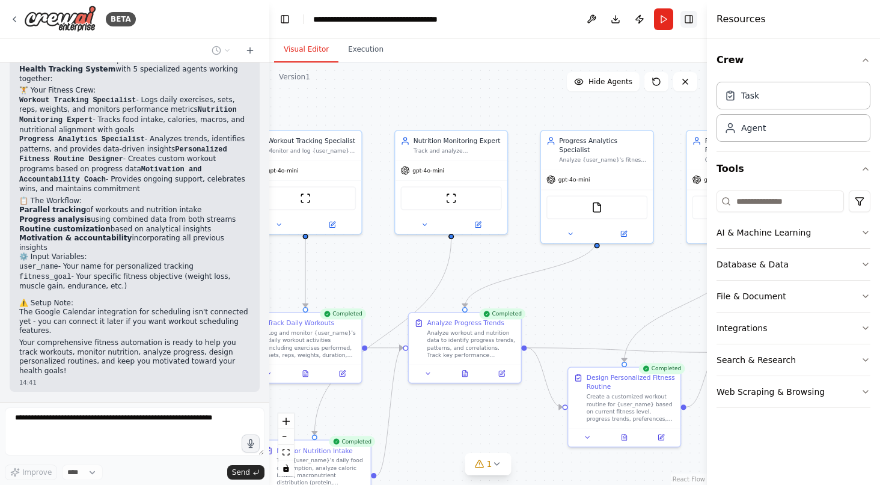
click at [691, 19] on button "Toggle Right Sidebar" at bounding box center [689, 19] width 17 height 17
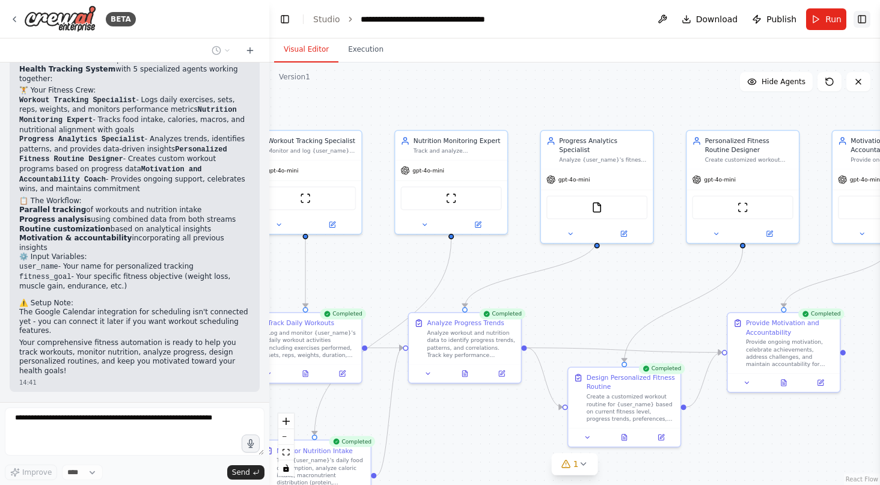
click at [863, 20] on button "Toggle Right Sidebar" at bounding box center [862, 19] width 17 height 17
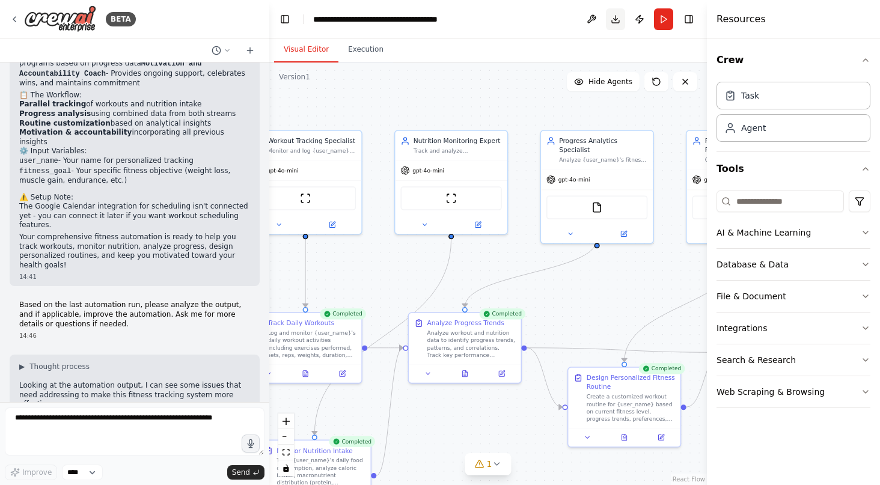
click at [618, 16] on button "Download" at bounding box center [615, 19] width 19 height 22
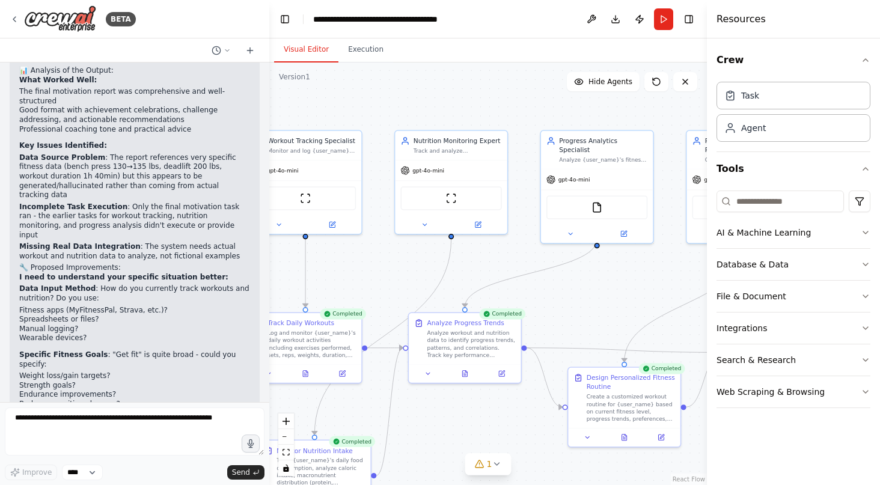
scroll to position [1875, 0]
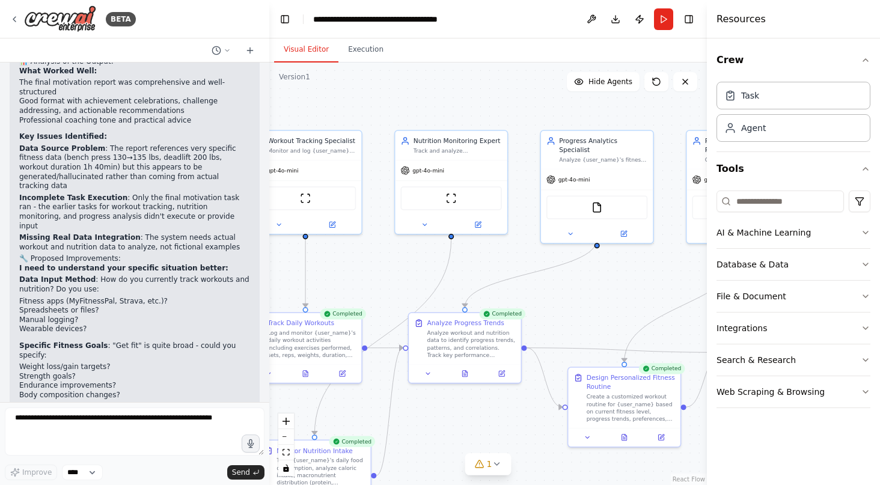
click at [267, 388] on div at bounding box center [267, 242] width 5 height 485
click at [450, 439] on div ".deletable-edge-delete-btn { width: 20px; height: 20px; border: 0px solid #ffff…" at bounding box center [488, 274] width 438 height 423
click at [498, 465] on icon at bounding box center [497, 464] width 10 height 10
click at [571, 308] on div ".deletable-edge-delete-btn { width: 20px; height: 20px; border: 0px solid #ffff…" at bounding box center [488, 274] width 438 height 423
click at [531, 251] on div ".deletable-edge-delete-btn { width: 20px; height: 20px; border: 0px solid #ffff…" at bounding box center [488, 274] width 438 height 423
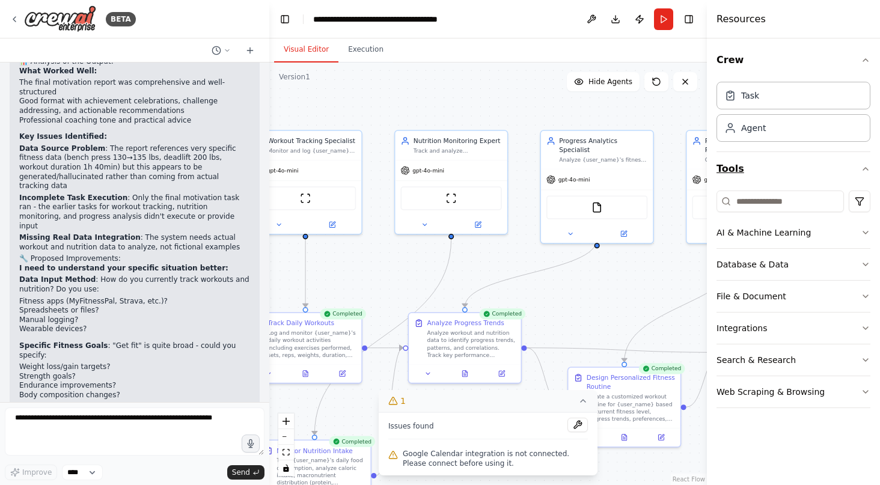
click at [869, 168] on icon "button" at bounding box center [866, 169] width 10 height 10
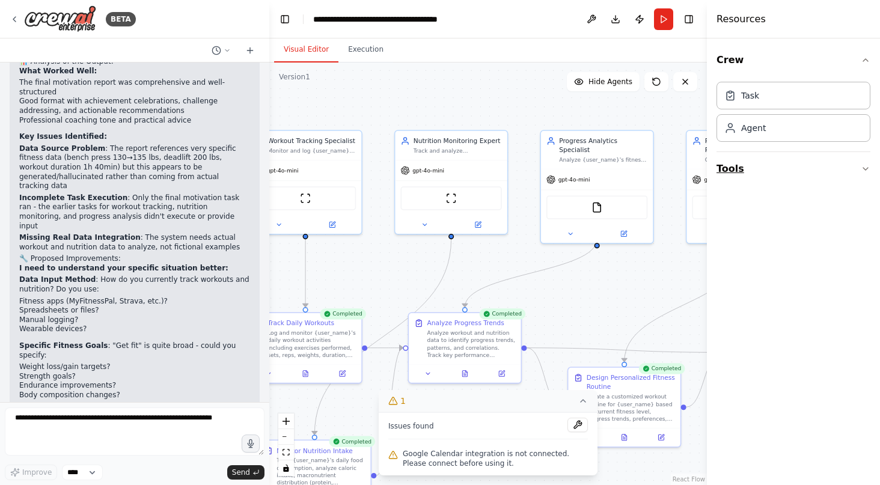
click at [866, 165] on icon "button" at bounding box center [866, 169] width 10 height 10
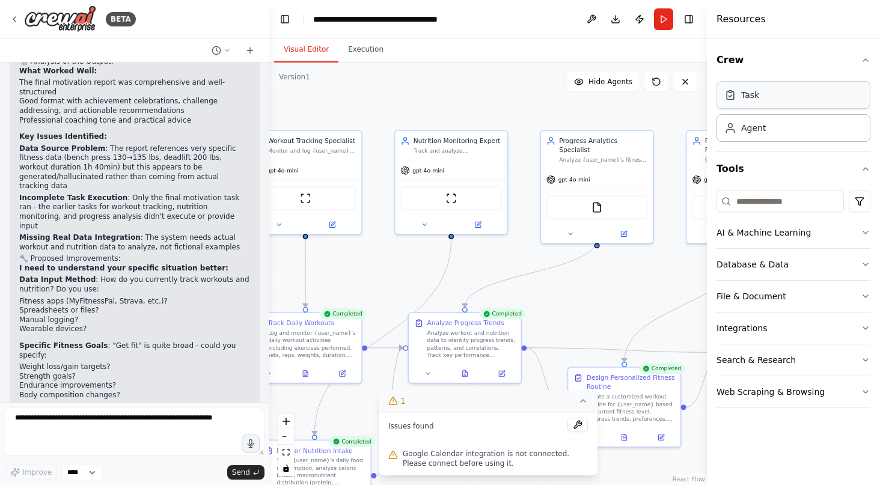
click at [773, 97] on div "Task" at bounding box center [794, 95] width 154 height 28
click at [765, 122] on div "Agent" at bounding box center [794, 128] width 154 height 28
click at [752, 262] on button "Database & Data" at bounding box center [794, 264] width 154 height 31
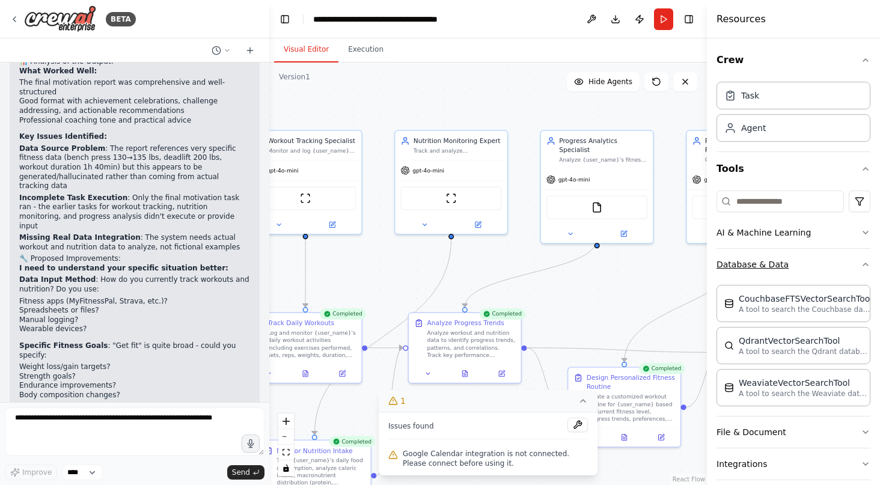
click at [752, 262] on button "Database & Data" at bounding box center [794, 264] width 154 height 31
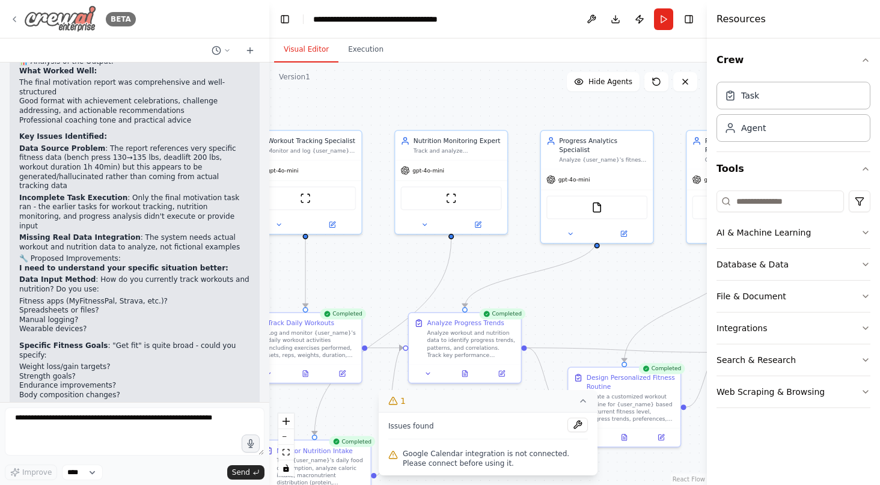
click at [10, 13] on div "BETA" at bounding box center [73, 18] width 126 height 27
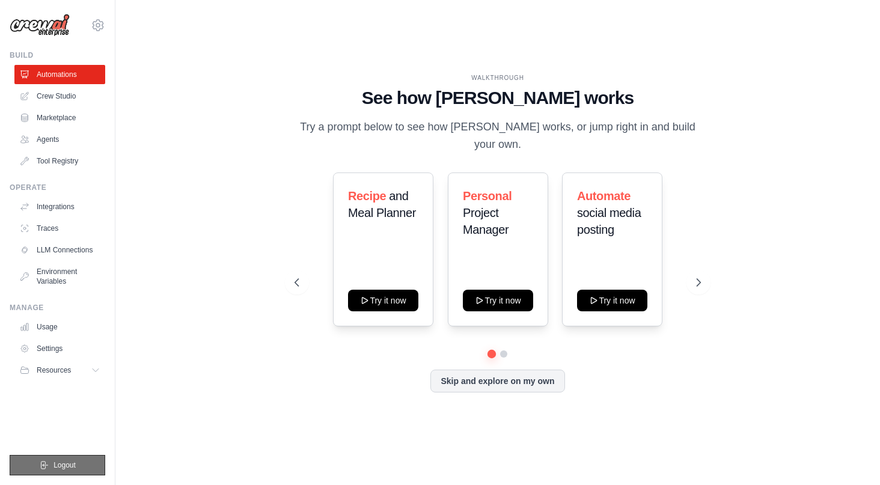
click at [57, 468] on span "Logout" at bounding box center [65, 466] width 22 height 10
